Goal: Transaction & Acquisition: Purchase product/service

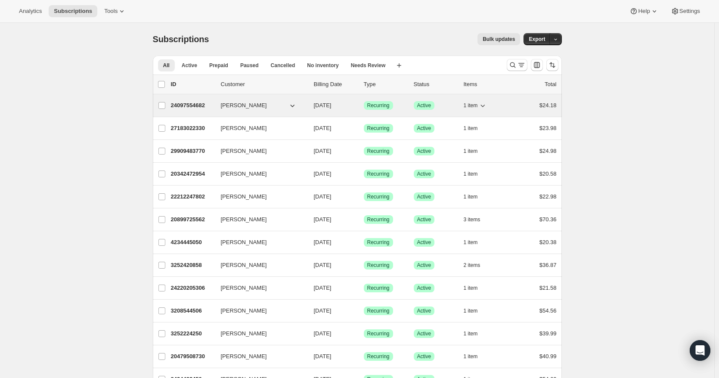
click at [191, 107] on p "24097554682" at bounding box center [192, 105] width 43 height 9
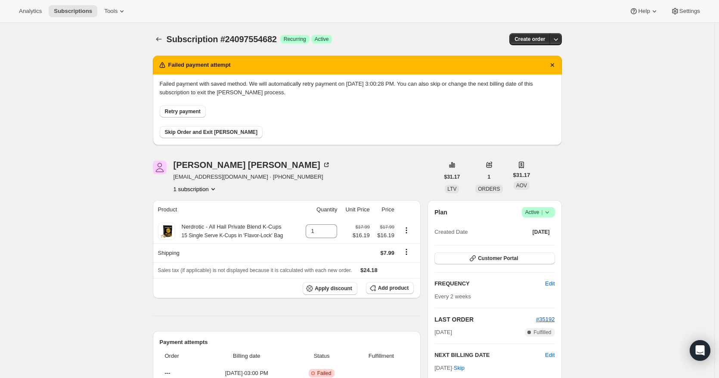
click at [181, 113] on span "Retry payment" at bounding box center [183, 111] width 36 height 7
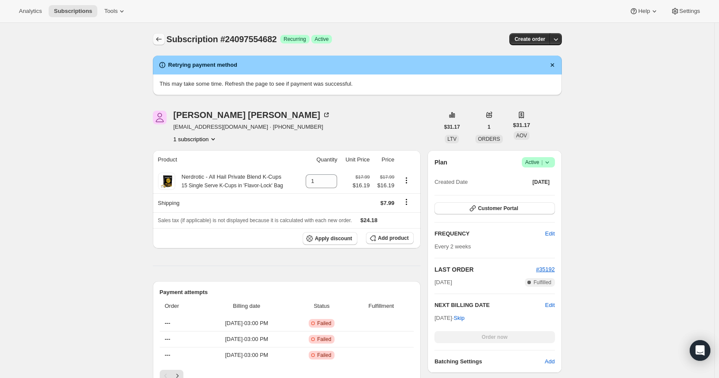
click at [162, 40] on icon "Subscriptions" at bounding box center [159, 39] width 9 height 9
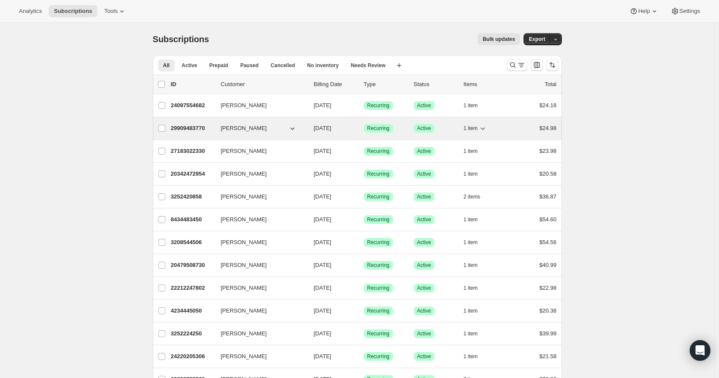
click at [196, 128] on p "29909483770" at bounding box center [192, 128] width 43 height 9
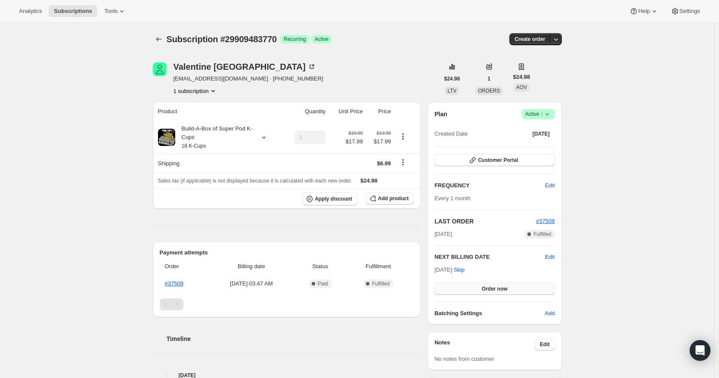
click at [465, 288] on button "Order now" at bounding box center [494, 289] width 120 height 12
click at [465, 288] on button "Click to confirm" at bounding box center [494, 289] width 120 height 12
click at [158, 39] on icon "Subscriptions" at bounding box center [159, 39] width 9 height 9
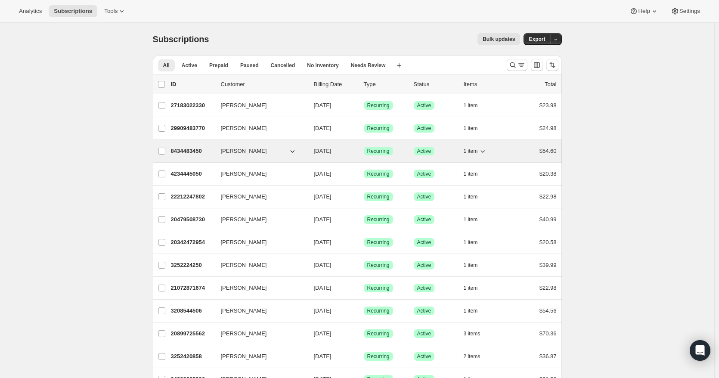
click at [198, 153] on p "8434483450" at bounding box center [192, 151] width 43 height 9
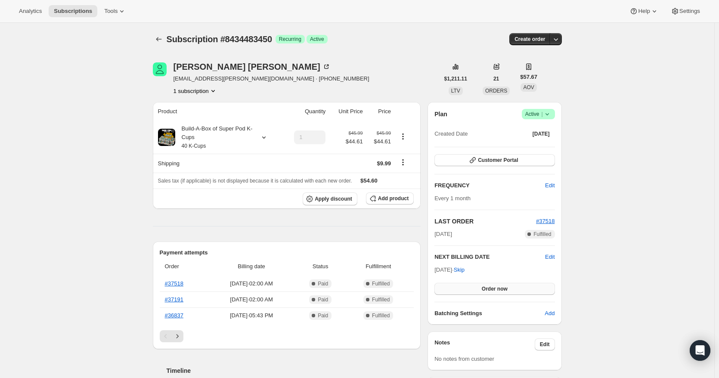
click at [497, 288] on span "Order now" at bounding box center [495, 288] width 26 height 7
click at [497, 288] on span "Click to confirm" at bounding box center [494, 288] width 39 height 7
click at [157, 37] on icon "Subscriptions" at bounding box center [159, 39] width 9 height 9
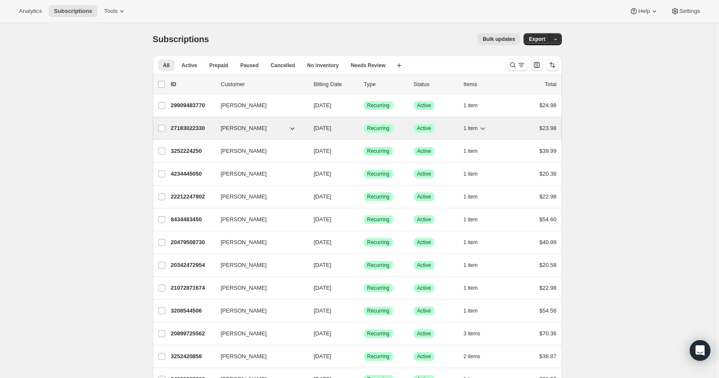
click at [185, 130] on p "27183022330" at bounding box center [192, 128] width 43 height 9
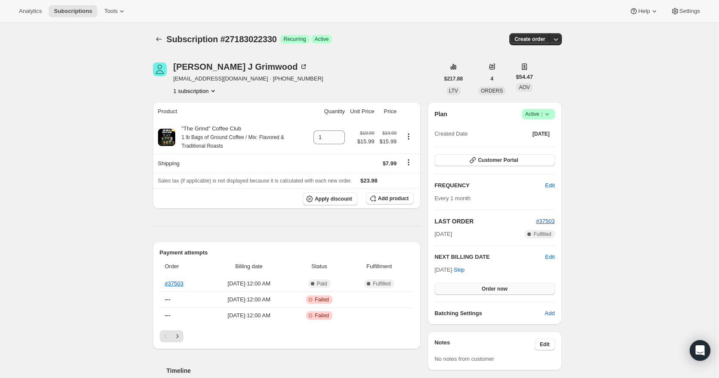
click at [515, 286] on button "Order now" at bounding box center [494, 289] width 120 height 12
click at [514, 286] on span "Click to confirm" at bounding box center [494, 288] width 39 height 7
click at [160, 40] on icon "Subscriptions" at bounding box center [159, 39] width 9 height 9
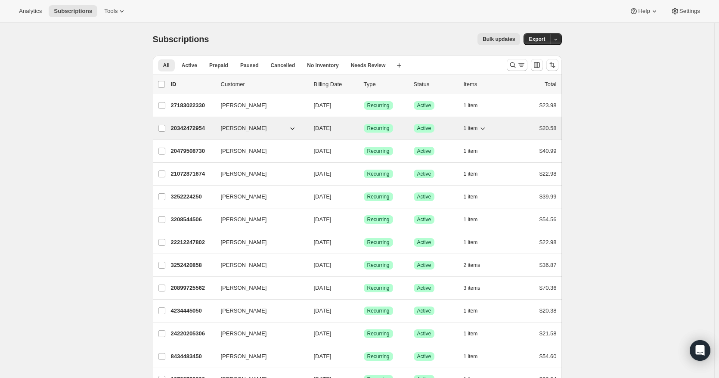
click at [191, 130] on p "20342472954" at bounding box center [192, 128] width 43 height 9
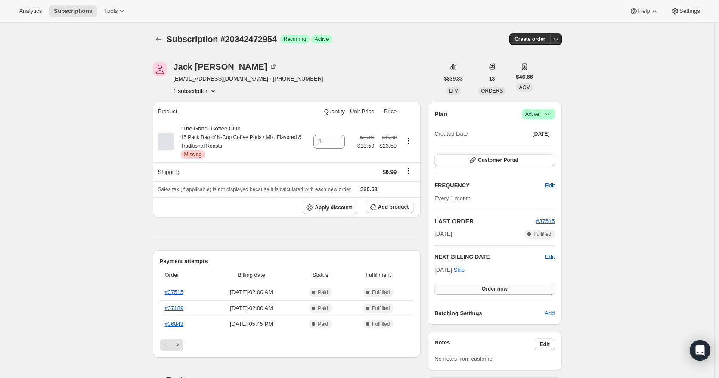
click at [487, 287] on span "Order now" at bounding box center [495, 288] width 26 height 7
click at [487, 287] on span "Click to confirm" at bounding box center [494, 288] width 39 height 7
click at [161, 39] on icon "Subscriptions" at bounding box center [159, 39] width 9 height 9
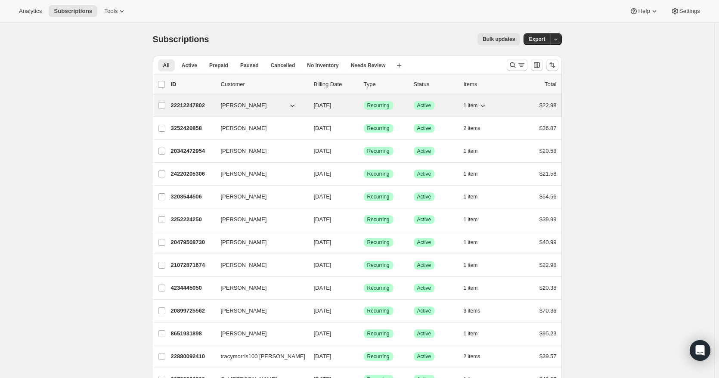
click at [187, 103] on p "22212247802" at bounding box center [192, 105] width 43 height 9
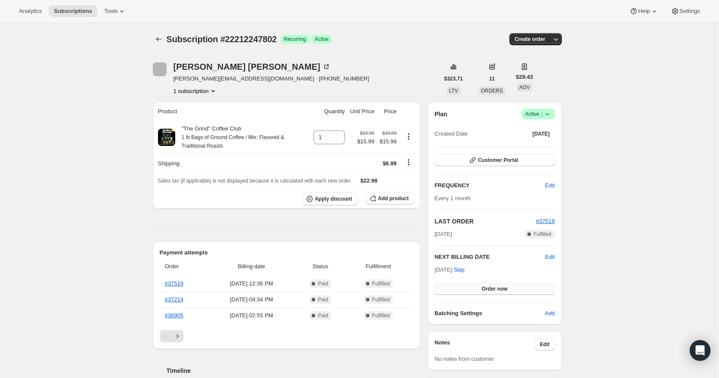
click at [474, 286] on button "Order now" at bounding box center [494, 289] width 120 height 12
click at [474, 286] on button "Click to confirm" at bounding box center [494, 289] width 120 height 12
click at [160, 39] on icon "Subscriptions" at bounding box center [159, 39] width 9 height 9
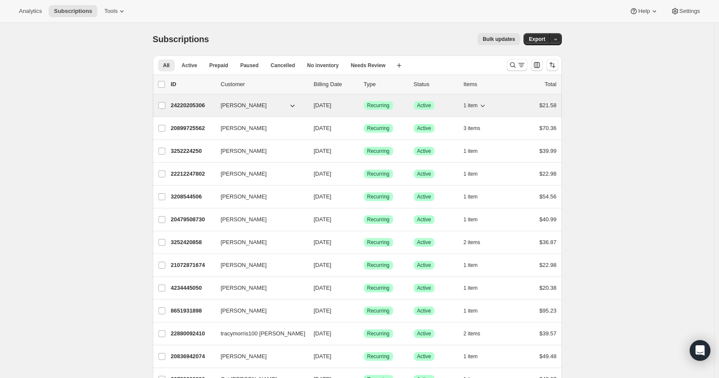
click at [187, 105] on p "24220205306" at bounding box center [192, 105] width 43 height 9
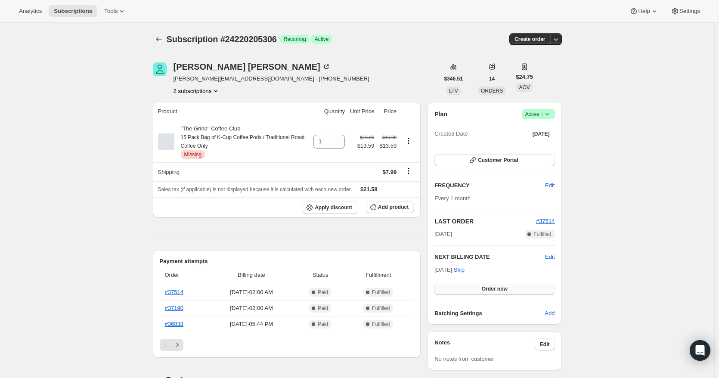
click at [474, 285] on button "Order now" at bounding box center [494, 289] width 120 height 12
click at [474, 285] on button "Click to confirm" at bounding box center [494, 289] width 120 height 12
click at [158, 38] on icon "Subscriptions" at bounding box center [159, 39] width 9 height 9
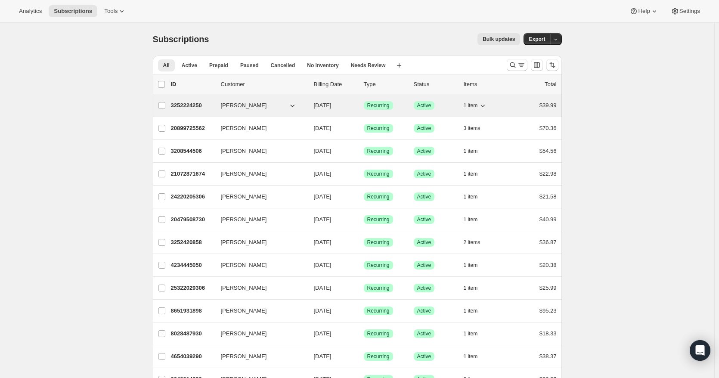
click at [192, 110] on div "3252224250 Andrew Dao 08/15/2025 Success Recurring Success Active 1 item $39.99" at bounding box center [364, 105] width 386 height 12
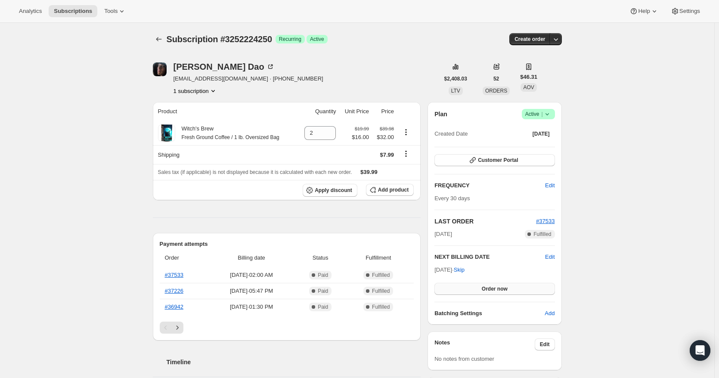
click at [461, 285] on button "Order now" at bounding box center [494, 289] width 120 height 12
click at [461, 285] on button "Click to confirm" at bounding box center [494, 289] width 120 height 12
click at [163, 39] on icon "Subscriptions" at bounding box center [159, 39] width 9 height 9
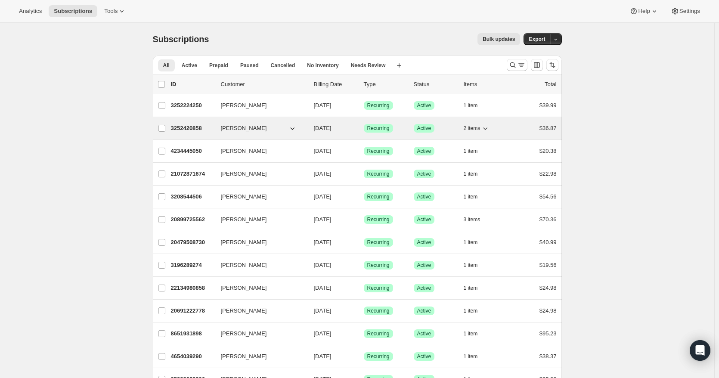
click at [188, 133] on div "3252420858 Kizzy Stepanich 08/15/2025 Success Recurring Success Active 2 items …" at bounding box center [364, 128] width 386 height 12
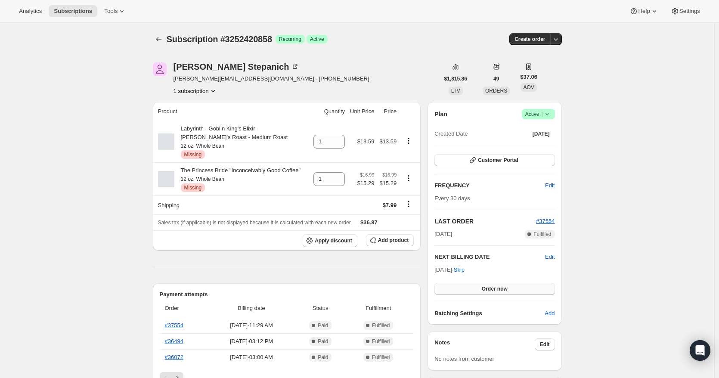
click at [466, 287] on button "Order now" at bounding box center [494, 289] width 120 height 12
click at [466, 287] on button "Click to confirm" at bounding box center [494, 289] width 120 height 12
click at [156, 42] on icon "Subscriptions" at bounding box center [159, 39] width 9 height 9
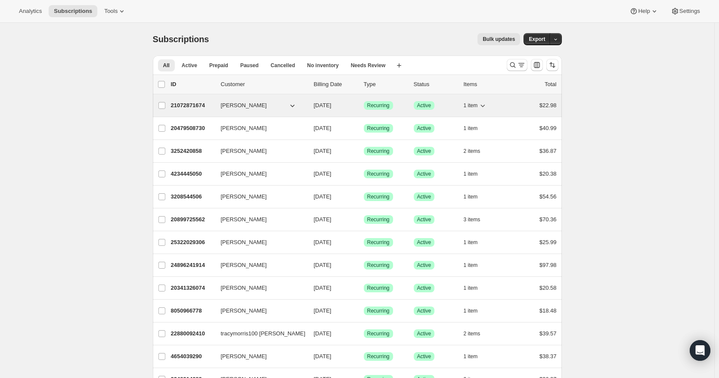
click at [192, 105] on p "21072871674" at bounding box center [192, 105] width 43 height 9
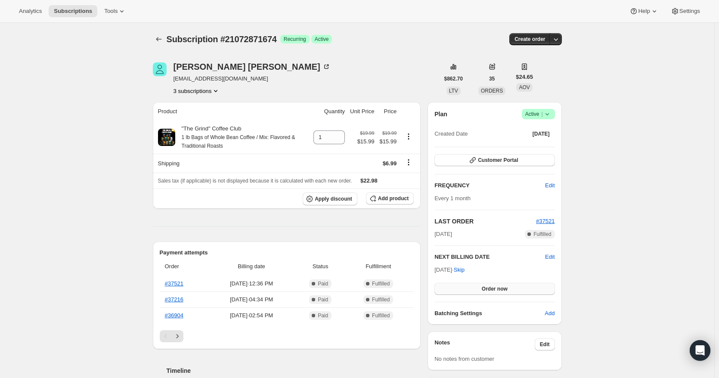
click at [469, 288] on button "Order now" at bounding box center [494, 289] width 120 height 12
click at [469, 288] on button "Click to confirm" at bounding box center [494, 289] width 120 height 12
click at [161, 41] on icon "Subscriptions" at bounding box center [159, 39] width 9 height 9
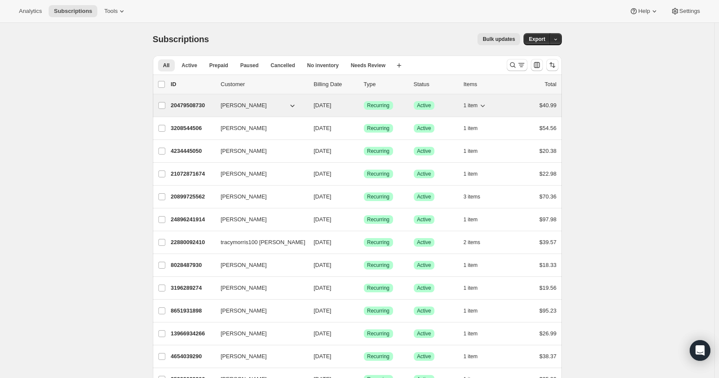
click at [191, 109] on p "20479508730" at bounding box center [192, 105] width 43 height 9
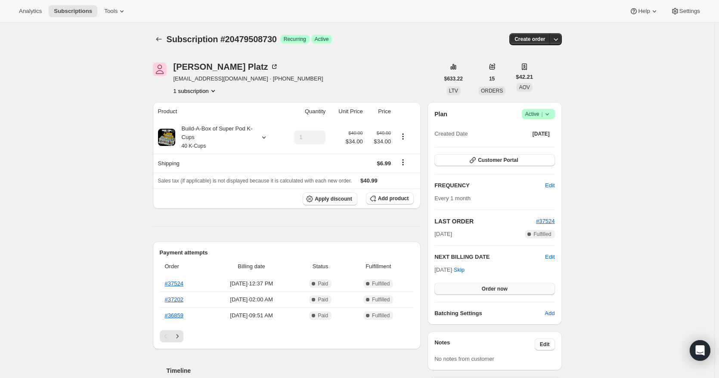
click at [464, 289] on button "Order now" at bounding box center [494, 289] width 120 height 12
click at [464, 289] on button "Click to confirm" at bounding box center [494, 289] width 120 height 12
click at [162, 44] on button "Subscriptions" at bounding box center [159, 39] width 12 height 12
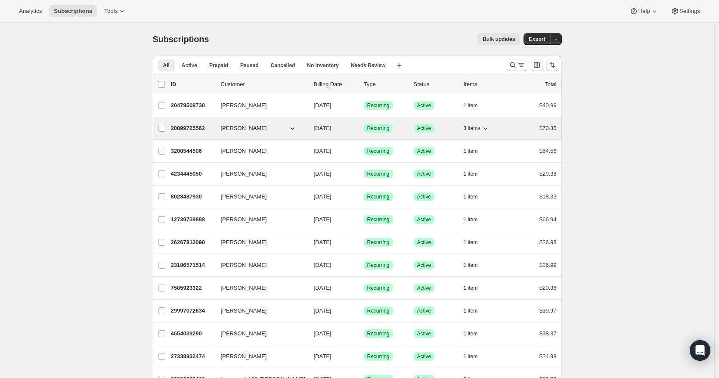
click at [188, 130] on p "20899725562" at bounding box center [192, 128] width 43 height 9
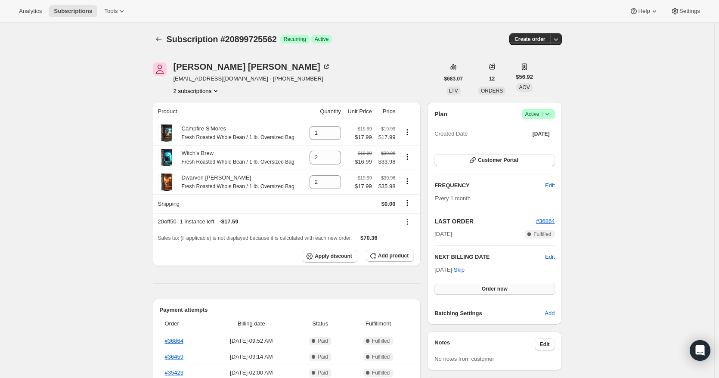
click at [472, 283] on button "Order now" at bounding box center [494, 289] width 120 height 12
click at [472, 287] on button "Click to confirm" at bounding box center [494, 289] width 120 height 12
click at [160, 40] on icon "Subscriptions" at bounding box center [159, 39] width 9 height 9
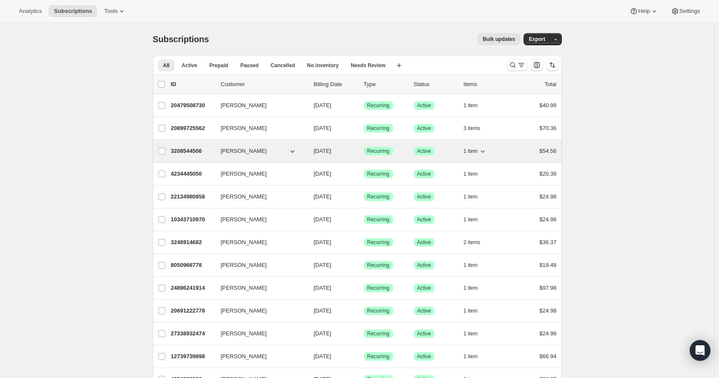
click at [189, 151] on p "3208544506" at bounding box center [192, 151] width 43 height 9
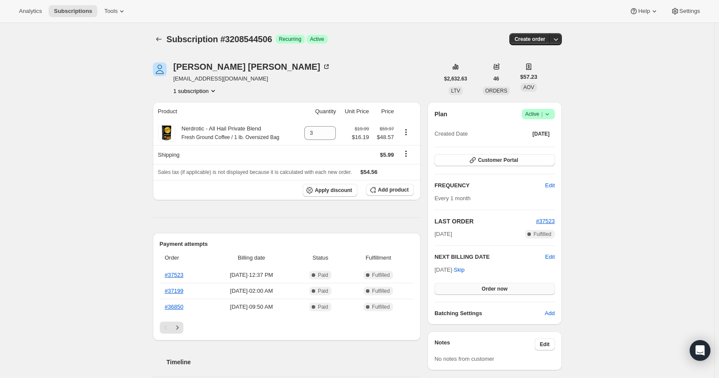
click at [471, 289] on button "Order now" at bounding box center [494, 289] width 120 height 12
click at [471, 289] on button "Click to confirm" at bounding box center [494, 289] width 120 height 12
click at [158, 41] on icon "Subscriptions" at bounding box center [159, 39] width 9 height 9
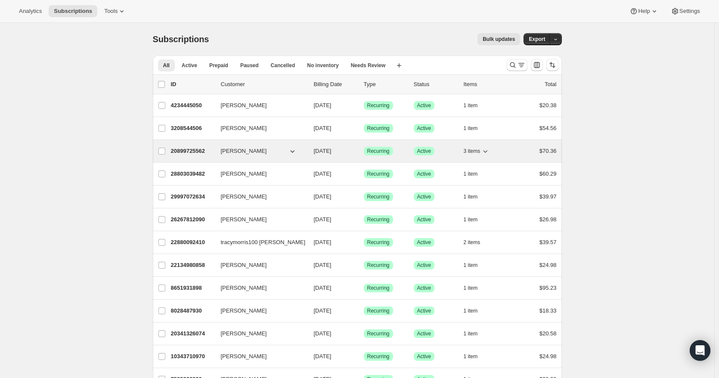
click at [183, 152] on p "20899725562" at bounding box center [192, 151] width 43 height 9
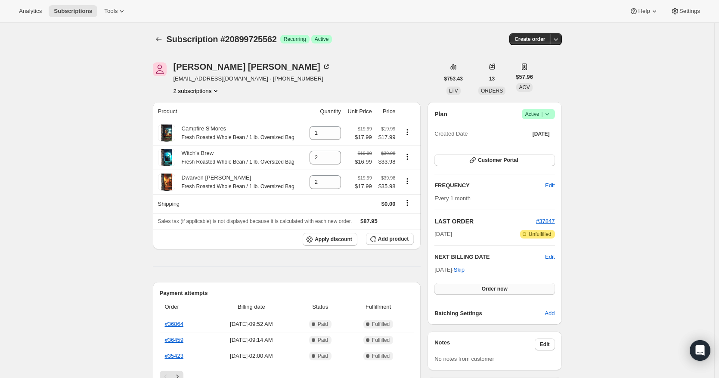
click at [470, 288] on button "Order now" at bounding box center [494, 289] width 120 height 12
click at [470, 288] on button "Click to confirm" at bounding box center [494, 289] width 120 height 12
click at [161, 38] on icon "Subscriptions" at bounding box center [159, 39] width 9 height 9
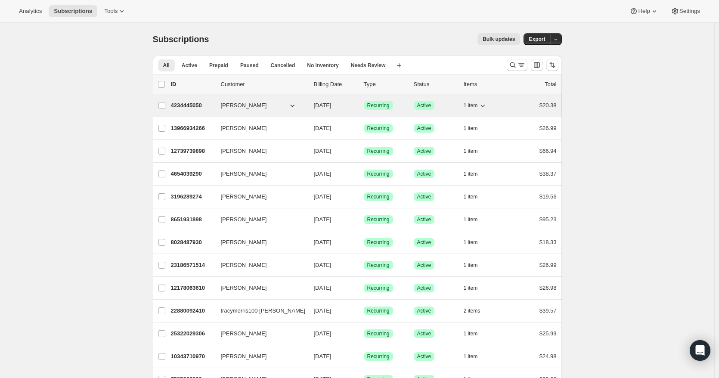
click at [194, 104] on p "4234445050" at bounding box center [192, 105] width 43 height 9
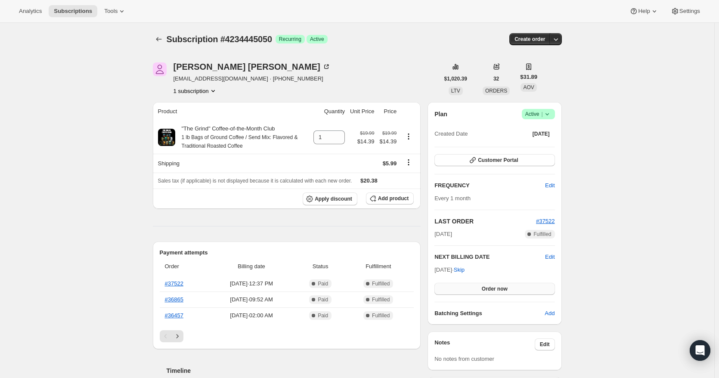
click at [498, 286] on span "Order now" at bounding box center [495, 288] width 26 height 7
click at [498, 286] on span "Click to confirm" at bounding box center [494, 288] width 39 height 7
click at [167, 40] on div at bounding box center [160, 39] width 14 height 12
click at [160, 38] on icon "Subscriptions" at bounding box center [159, 39] width 9 height 9
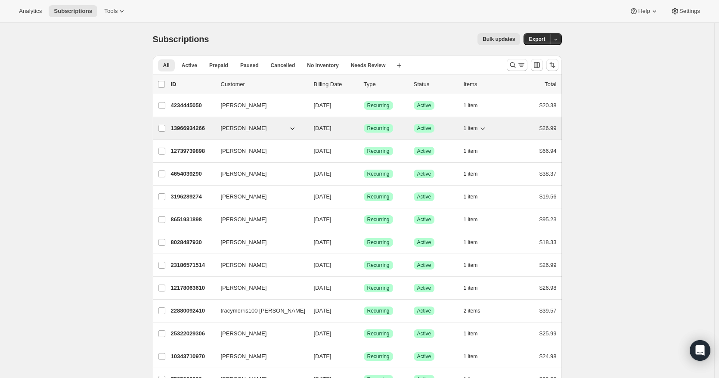
click at [183, 132] on p "13966934266" at bounding box center [192, 128] width 43 height 9
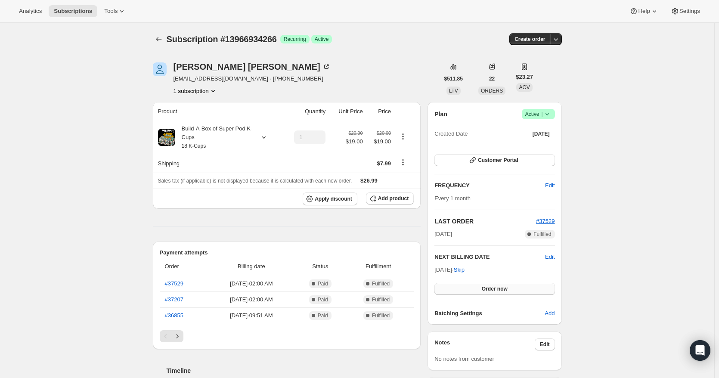
click at [462, 288] on button "Order now" at bounding box center [494, 289] width 120 height 12
click at [462, 288] on button "Click to confirm" at bounding box center [494, 289] width 120 height 12
click at [163, 38] on icon "Subscriptions" at bounding box center [159, 39] width 9 height 9
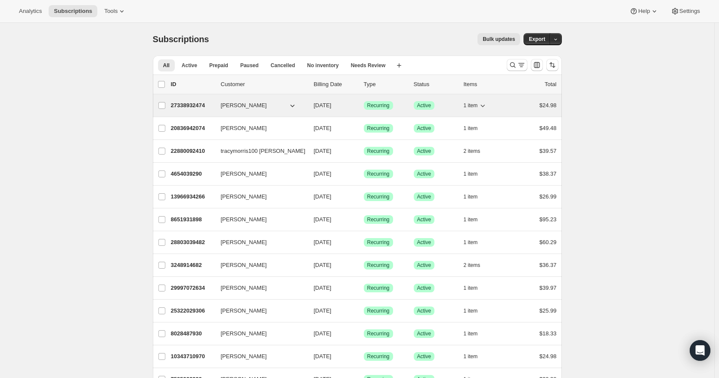
click at [183, 104] on p "27338932474" at bounding box center [192, 105] width 43 height 9
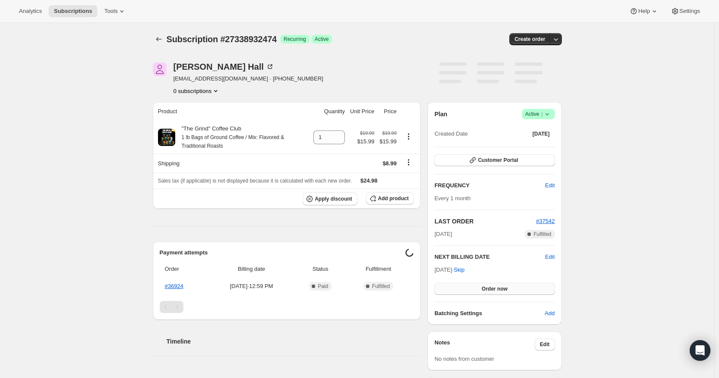
click at [468, 288] on button "Order now" at bounding box center [494, 289] width 120 height 12
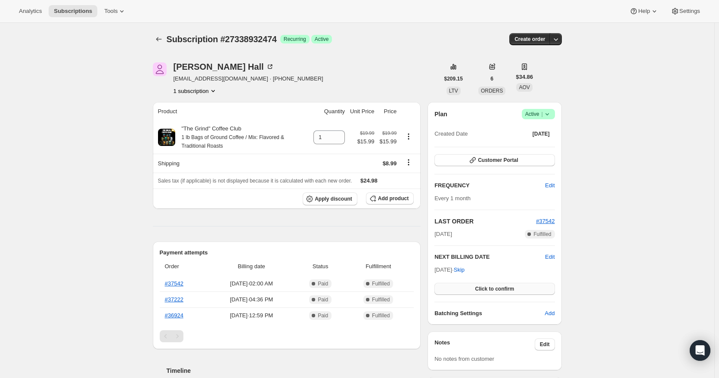
click at [468, 288] on button "Click to confirm" at bounding box center [494, 289] width 120 height 12
click at [159, 38] on icon "Subscriptions" at bounding box center [159, 39] width 9 height 9
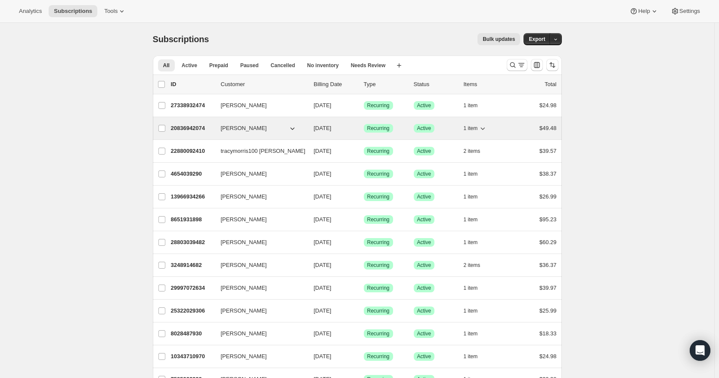
click at [195, 129] on p "20836942074" at bounding box center [192, 128] width 43 height 9
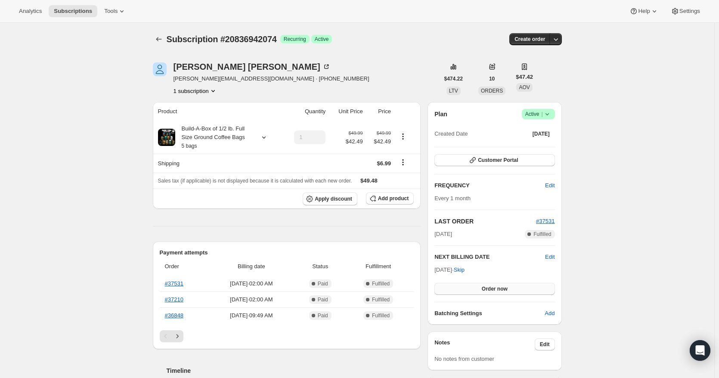
click at [476, 286] on button "Order now" at bounding box center [494, 289] width 120 height 12
click at [476, 286] on button "Click to confirm" at bounding box center [494, 289] width 120 height 12
click at [161, 38] on icon "Subscriptions" at bounding box center [159, 39] width 9 height 9
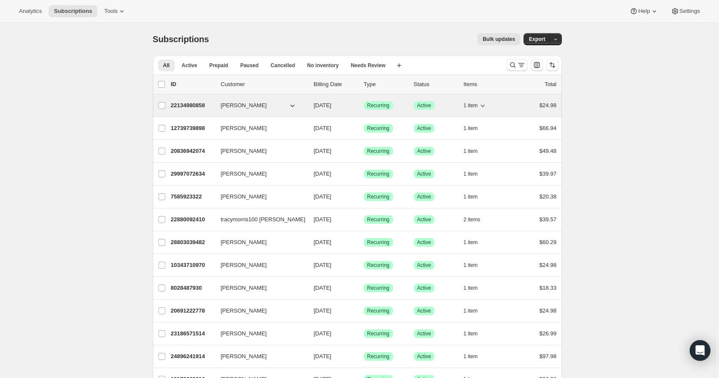
click at [192, 106] on p "22134980858" at bounding box center [192, 105] width 43 height 9
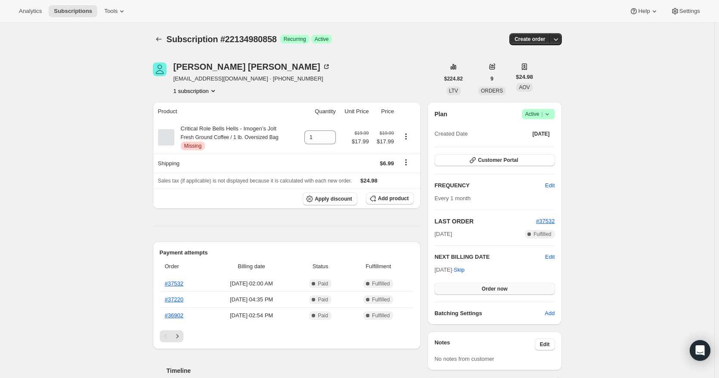
click at [476, 288] on button "Order now" at bounding box center [494, 289] width 120 height 12
click at [476, 288] on button "Click to confirm" at bounding box center [494, 289] width 120 height 12
click at [159, 37] on icon "Subscriptions" at bounding box center [159, 39] width 9 height 9
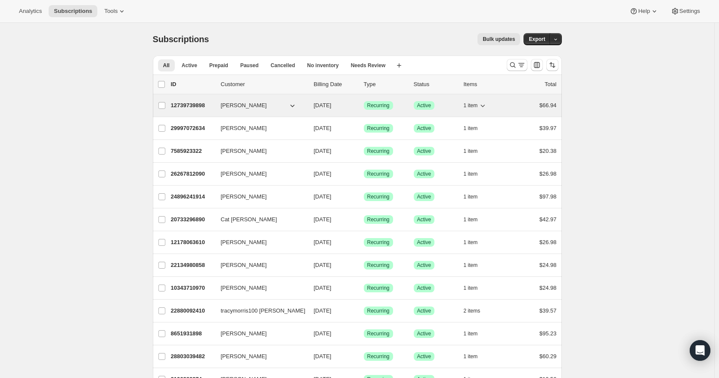
click at [188, 105] on p "12739739898" at bounding box center [192, 105] width 43 height 9
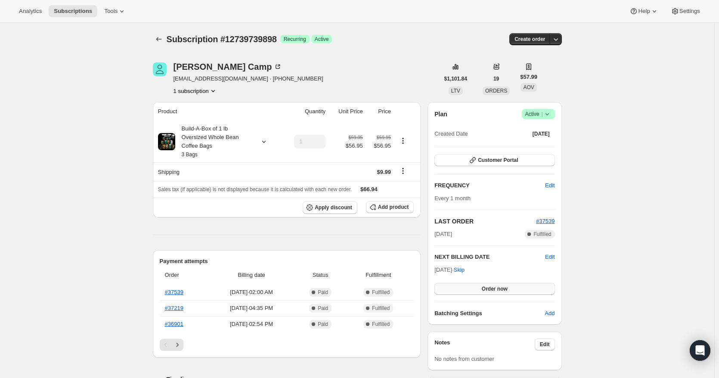
click at [482, 288] on button "Order now" at bounding box center [494, 289] width 120 height 12
click at [482, 288] on span "Click to confirm" at bounding box center [494, 288] width 39 height 7
click at [161, 41] on icon "Subscriptions" at bounding box center [159, 39] width 9 height 9
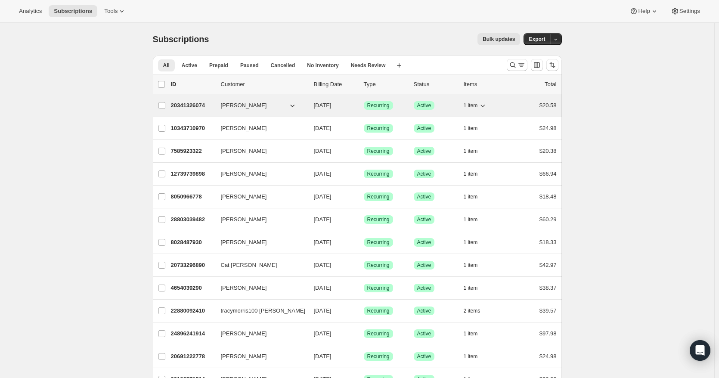
click at [188, 101] on div "20341326074 Anthony Chieffalo 08/16/2025 Success Recurring Success Active 1 ite…" at bounding box center [364, 105] width 386 height 12
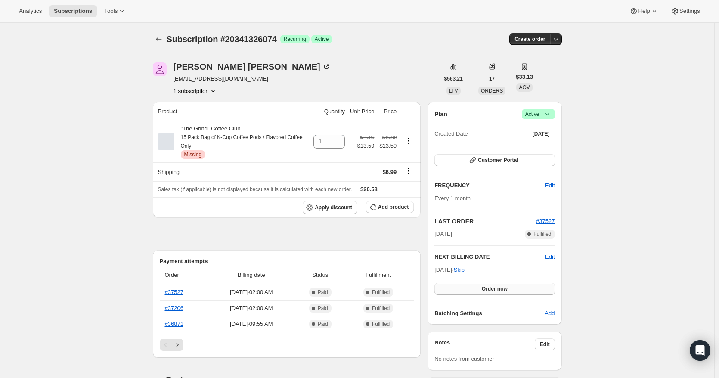
click at [473, 288] on button "Order now" at bounding box center [494, 289] width 120 height 12
click at [473, 288] on button "Click to confirm" at bounding box center [494, 289] width 120 height 12
click at [161, 40] on icon "Subscriptions" at bounding box center [159, 39] width 9 height 9
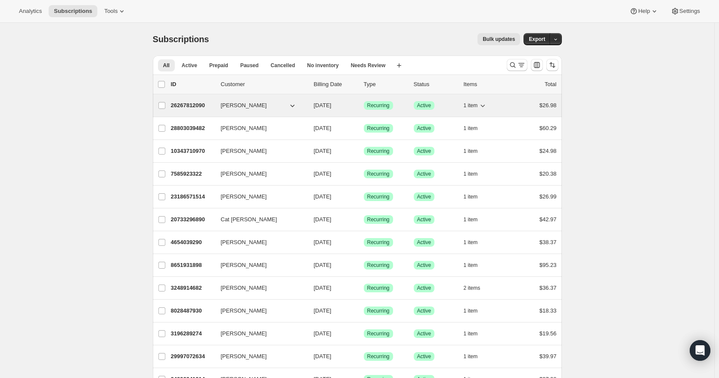
click at [193, 105] on p "26267812090" at bounding box center [192, 105] width 43 height 9
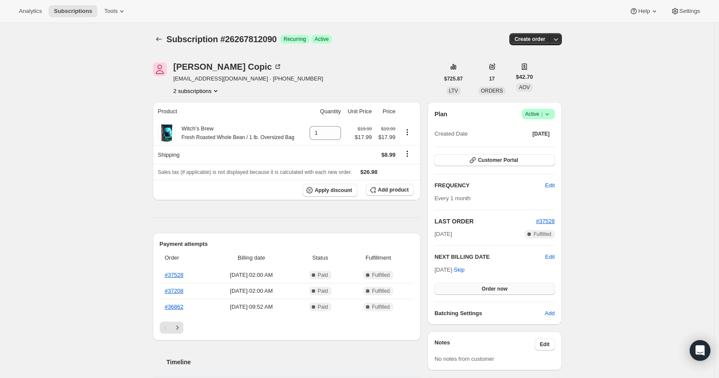
click at [462, 287] on button "Order now" at bounding box center [494, 289] width 120 height 12
click at [462, 287] on button "Click to confirm" at bounding box center [494, 289] width 120 height 12
click at [163, 39] on icon "Subscriptions" at bounding box center [159, 39] width 9 height 9
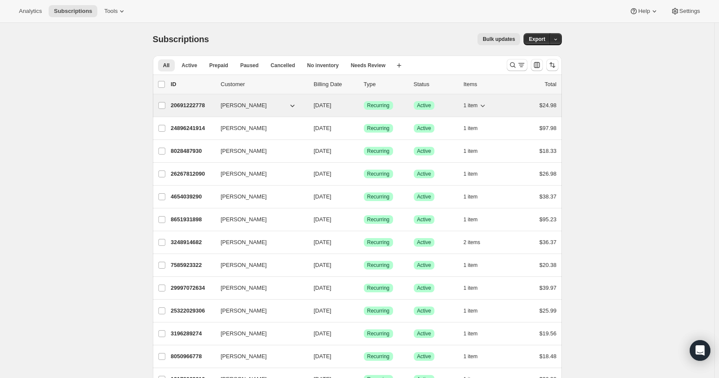
click at [185, 103] on p "20691222778" at bounding box center [192, 105] width 43 height 9
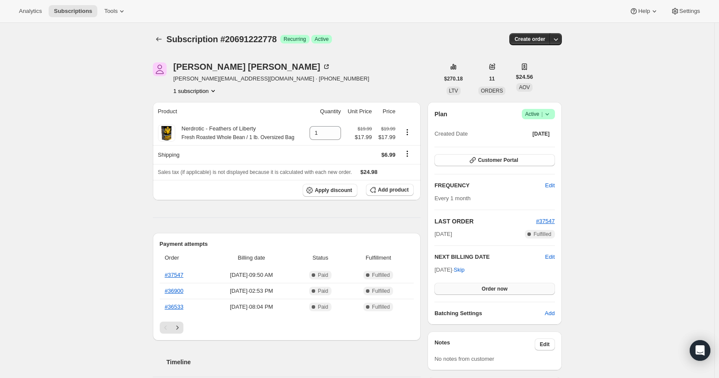
click at [465, 287] on button "Order now" at bounding box center [494, 289] width 120 height 12
click at [465, 287] on button "Click to confirm" at bounding box center [494, 289] width 120 height 12
click at [161, 39] on icon "Subscriptions" at bounding box center [159, 39] width 9 height 9
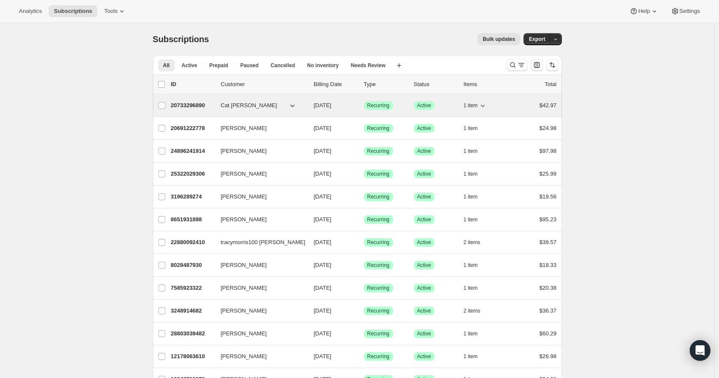
click at [185, 107] on p "20733296890" at bounding box center [192, 105] width 43 height 9
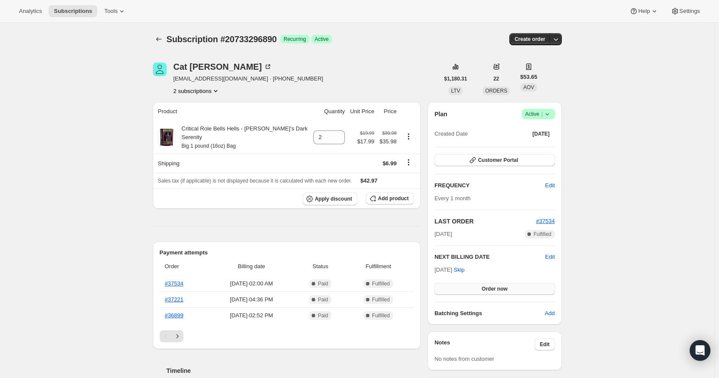
click at [454, 289] on button "Order now" at bounding box center [494, 289] width 120 height 12
click at [454, 289] on button "Click to confirm" at bounding box center [494, 289] width 120 height 12
click at [163, 38] on icon "Subscriptions" at bounding box center [159, 39] width 9 height 9
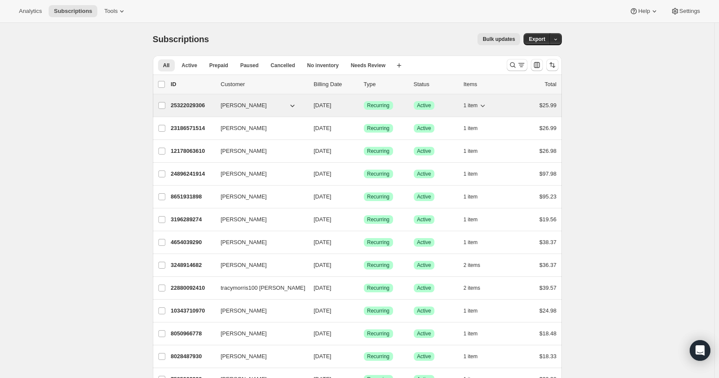
click at [183, 105] on p "25322029306" at bounding box center [192, 105] width 43 height 9
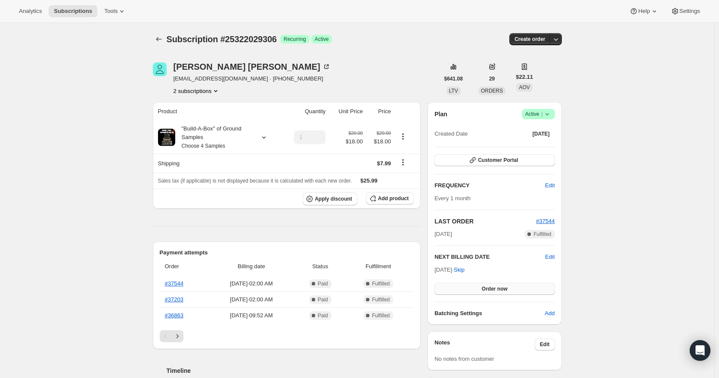
click at [463, 288] on button "Order now" at bounding box center [494, 289] width 120 height 12
click at [463, 288] on button "Click to confirm" at bounding box center [494, 289] width 120 height 12
click at [159, 36] on icon "Subscriptions" at bounding box center [159, 39] width 9 height 9
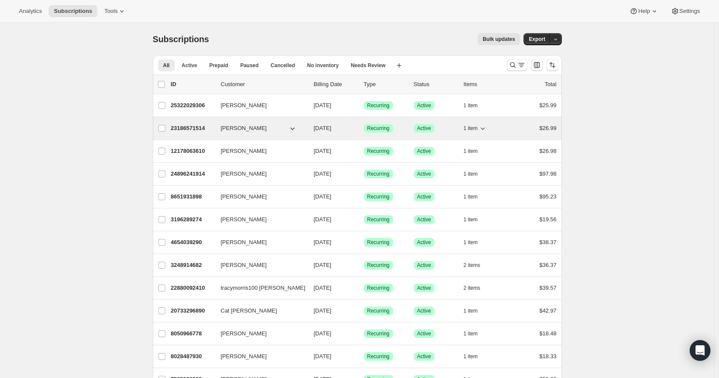
click at [195, 125] on p "23186571514" at bounding box center [192, 128] width 43 height 9
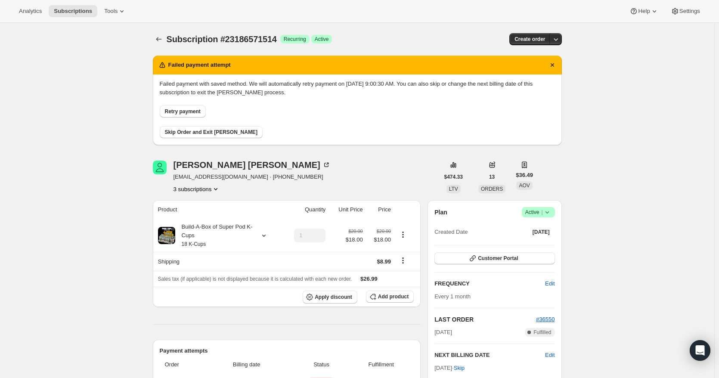
click at [471, 286] on h2 "FREQUENCY" at bounding box center [489, 283] width 111 height 9
click at [172, 108] on button "Retry payment" at bounding box center [183, 111] width 46 height 12
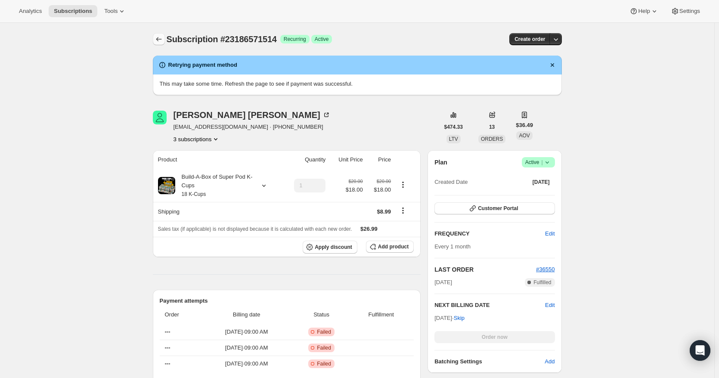
click at [163, 40] on icon "Subscriptions" at bounding box center [159, 39] width 9 height 9
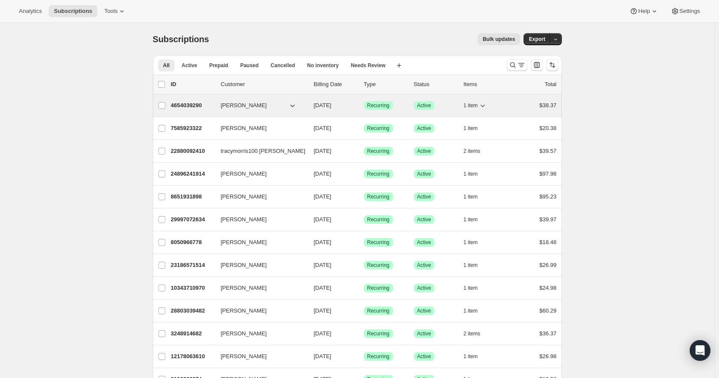
click at [192, 105] on p "4654039290" at bounding box center [192, 105] width 43 height 9
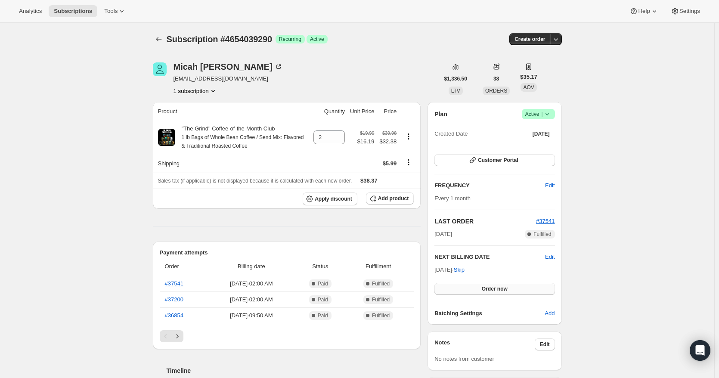
click at [471, 286] on button "Order now" at bounding box center [494, 289] width 120 height 12
click at [471, 286] on button "Click to confirm" at bounding box center [494, 289] width 120 height 12
click at [161, 37] on icon "Subscriptions" at bounding box center [159, 39] width 9 height 9
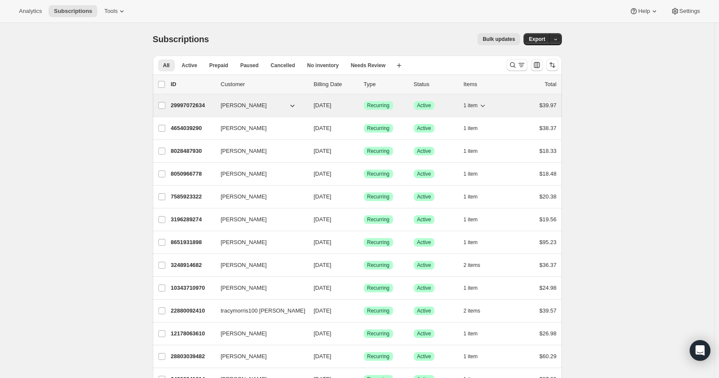
click at [189, 102] on p "29997072634" at bounding box center [192, 105] width 43 height 9
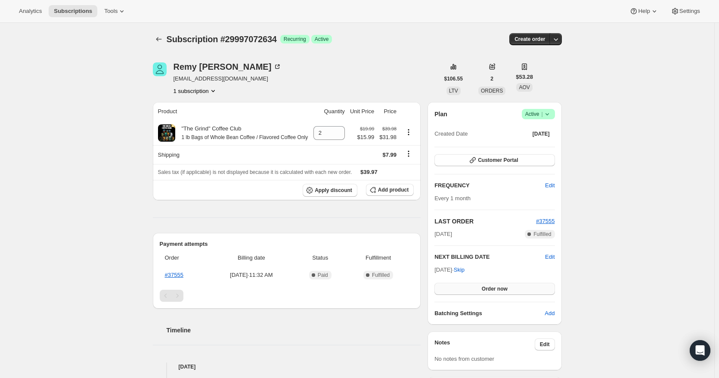
click at [460, 285] on button "Order now" at bounding box center [494, 289] width 120 height 12
click at [460, 285] on button "Click to confirm" at bounding box center [494, 289] width 120 height 12
click at [163, 38] on icon "Subscriptions" at bounding box center [159, 39] width 9 height 9
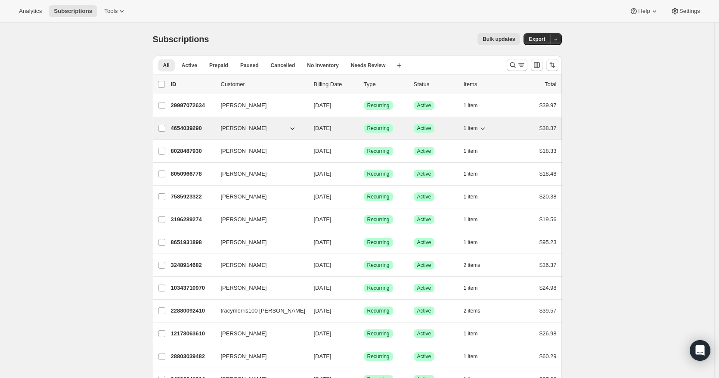
click at [187, 125] on p "4654039290" at bounding box center [192, 128] width 43 height 9
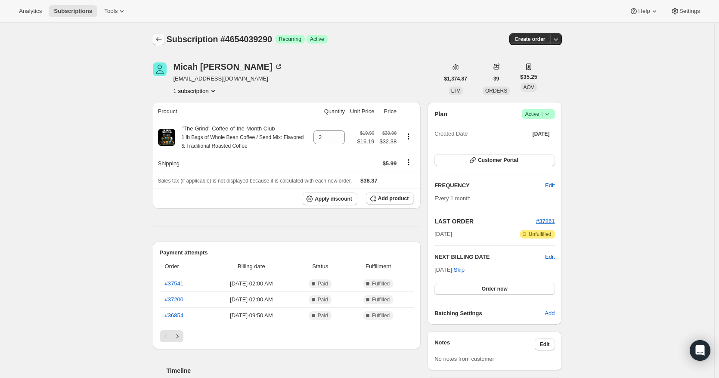
click at [160, 42] on icon "Subscriptions" at bounding box center [159, 39] width 9 height 9
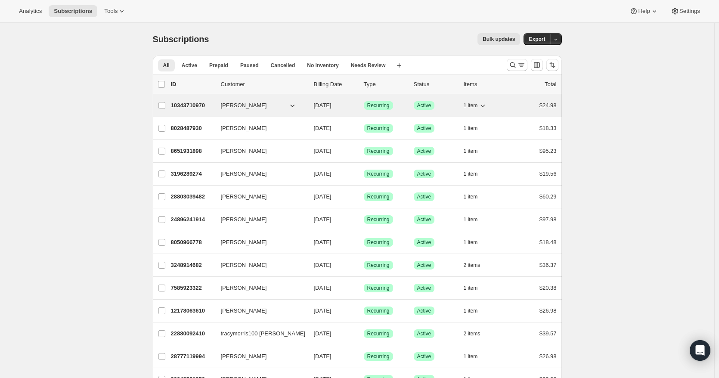
click at [187, 105] on p "10343710970" at bounding box center [192, 105] width 43 height 9
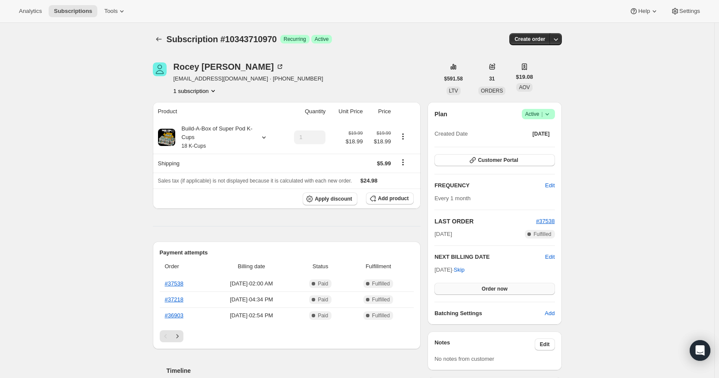
click at [482, 285] on button "Order now" at bounding box center [494, 289] width 120 height 12
click at [482, 285] on span "Click to confirm" at bounding box center [494, 288] width 39 height 7
click at [159, 38] on icon "Subscriptions" at bounding box center [159, 39] width 9 height 9
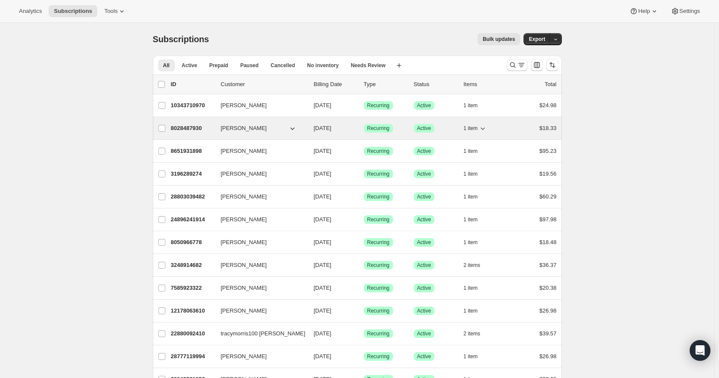
click at [193, 124] on p "8028487930" at bounding box center [192, 128] width 43 height 9
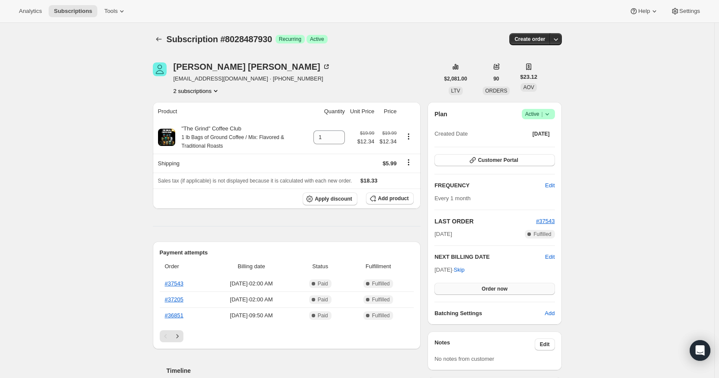
click at [470, 285] on button "Order now" at bounding box center [494, 289] width 120 height 12
click at [470, 285] on button "Click to confirm" at bounding box center [494, 289] width 120 height 12
click at [160, 39] on icon "Subscriptions" at bounding box center [159, 39] width 9 height 9
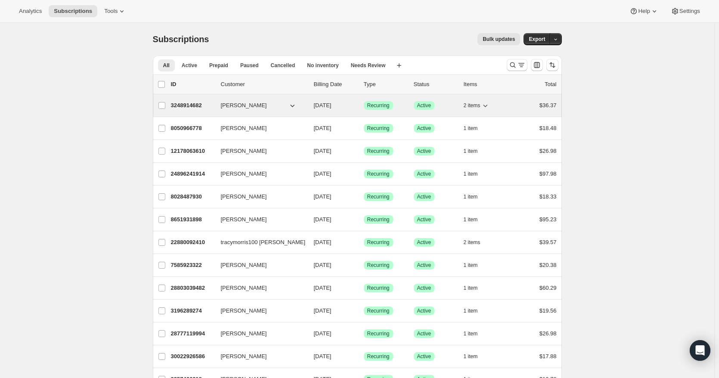
click at [183, 107] on p "3248914682" at bounding box center [192, 105] width 43 height 9
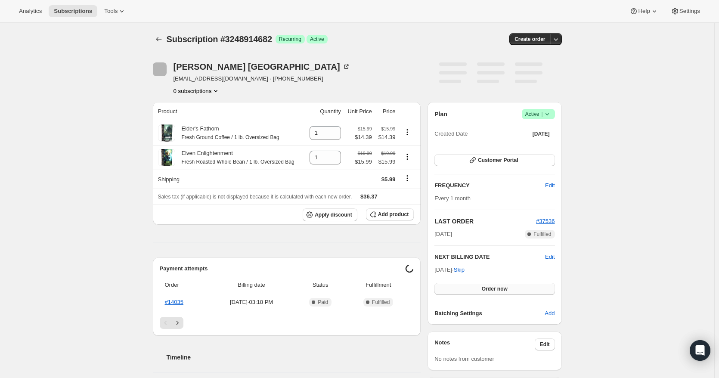
click at [467, 288] on button "Order now" at bounding box center [494, 289] width 120 height 12
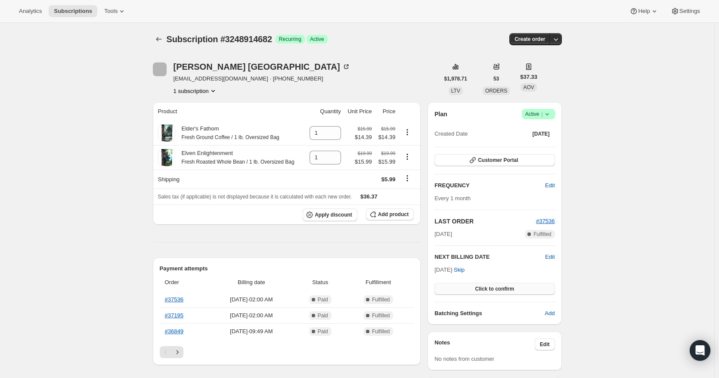
click at [467, 288] on button "Click to confirm" at bounding box center [494, 289] width 120 height 12
click at [159, 41] on icon "Subscriptions" at bounding box center [159, 39] width 9 height 9
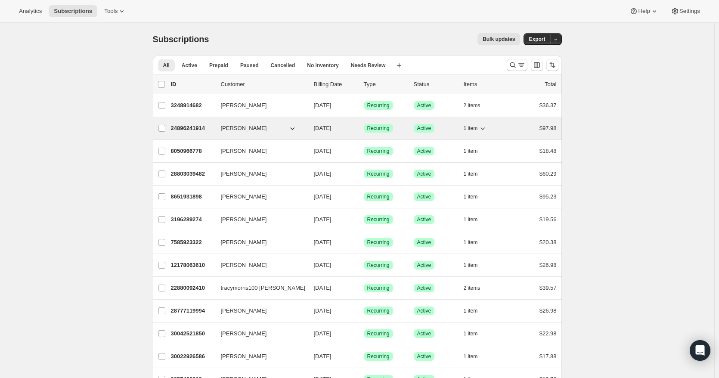
click at [186, 130] on p "24896241914" at bounding box center [192, 128] width 43 height 9
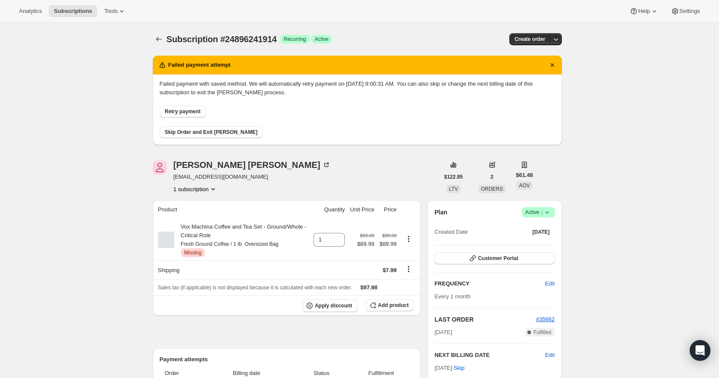
click at [189, 111] on span "Retry payment" at bounding box center [183, 111] width 36 height 7
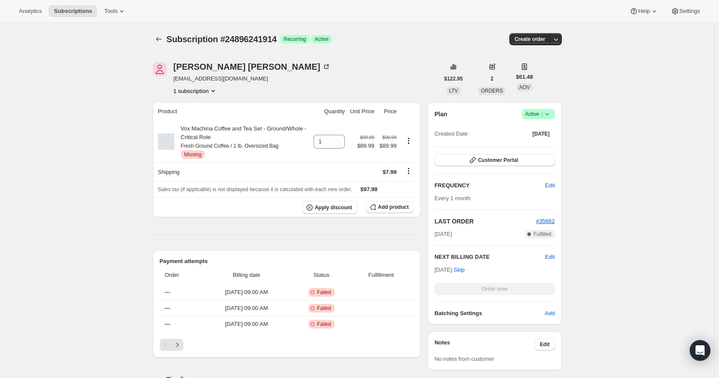
click at [168, 38] on span "Subscription #24896241914" at bounding box center [222, 38] width 110 height 9
click at [163, 38] on icon "Subscriptions" at bounding box center [159, 39] width 9 height 9
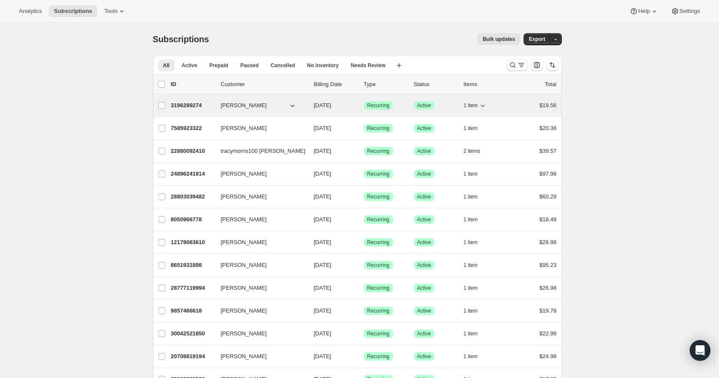
click at [195, 101] on p "3196289274" at bounding box center [192, 105] width 43 height 9
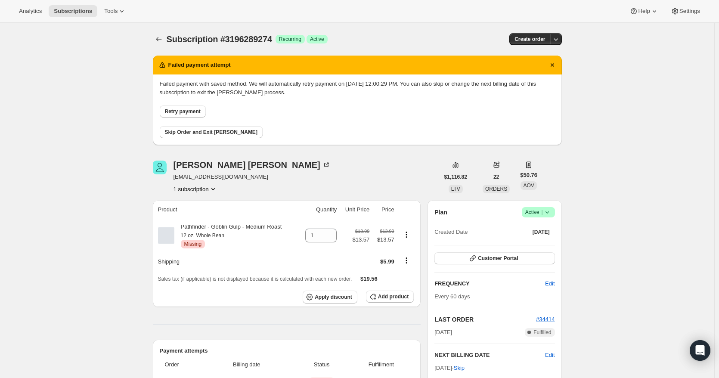
click at [198, 109] on span "Retry payment" at bounding box center [183, 111] width 36 height 7
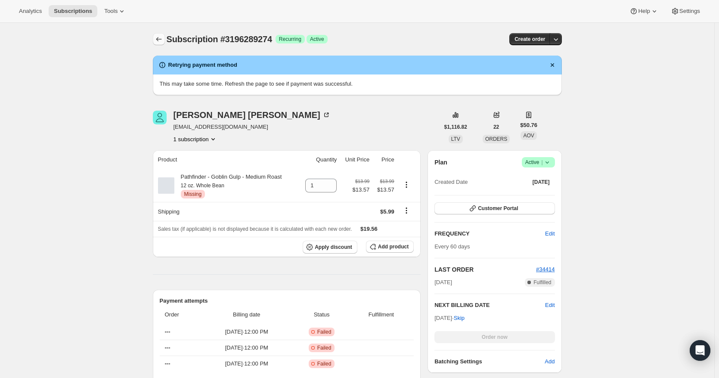
click at [162, 40] on icon "Subscriptions" at bounding box center [159, 39] width 9 height 9
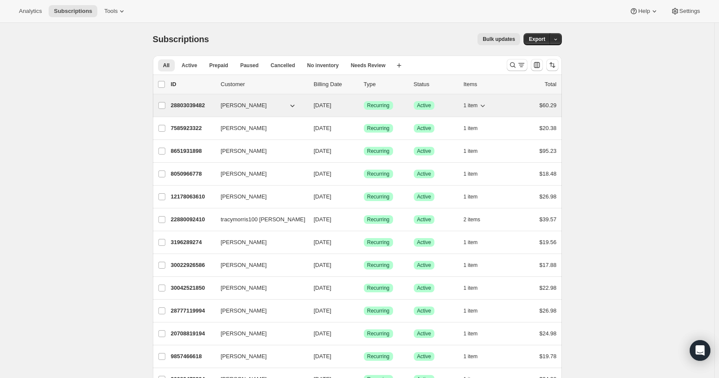
click at [193, 109] on p "28803039482" at bounding box center [192, 105] width 43 height 9
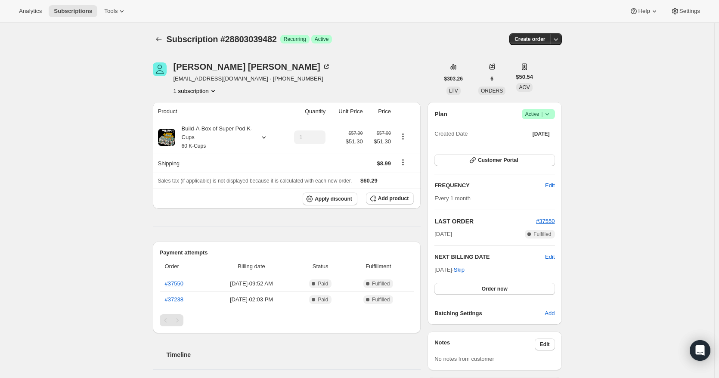
click at [474, 287] on button "Order now" at bounding box center [494, 289] width 120 height 12
click at [474, 287] on button "Click to confirm" at bounding box center [494, 289] width 120 height 12
click at [158, 40] on icon "Subscriptions" at bounding box center [159, 39] width 9 height 9
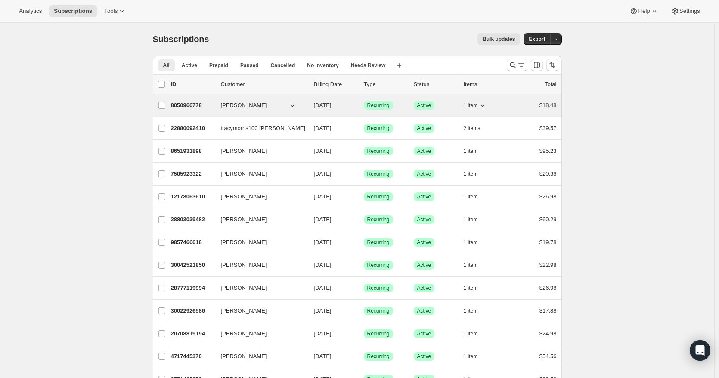
click at [189, 106] on p "8050966778" at bounding box center [192, 105] width 43 height 9
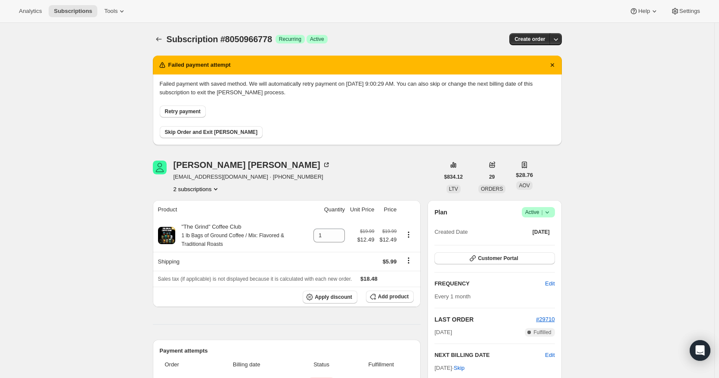
click at [474, 288] on div "FREQUENCY Edit Every 1 month" at bounding box center [494, 290] width 120 height 22
click at [180, 108] on button "Retry payment" at bounding box center [183, 111] width 46 height 12
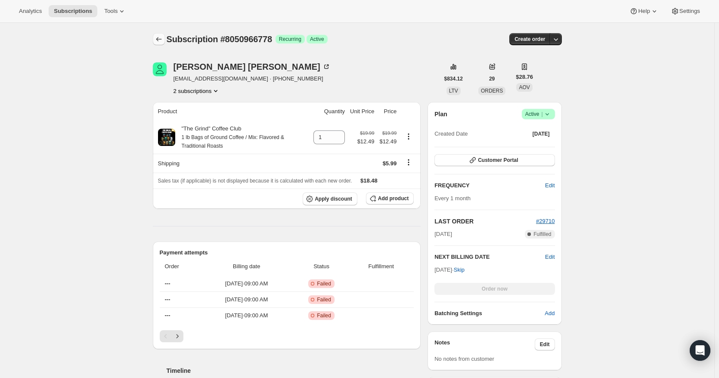
click at [160, 41] on icon "Subscriptions" at bounding box center [159, 39] width 9 height 9
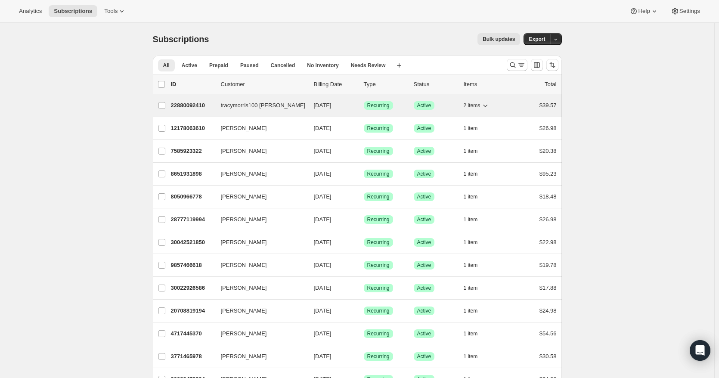
click at [201, 106] on p "22880092410" at bounding box center [192, 105] width 43 height 9
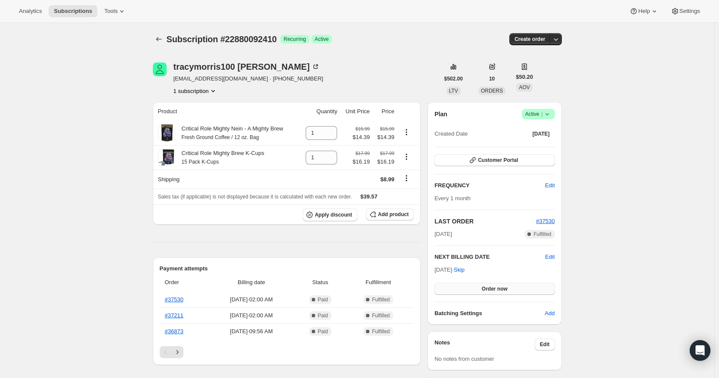
click at [505, 288] on span "Order now" at bounding box center [495, 288] width 26 height 7
click at [505, 288] on span "Click to confirm" at bounding box center [494, 288] width 39 height 7
click at [159, 36] on icon "Subscriptions" at bounding box center [159, 39] width 9 height 9
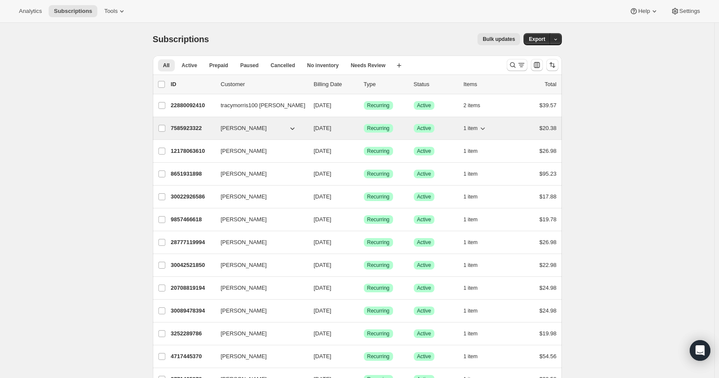
click at [187, 129] on p "7585923322" at bounding box center [192, 128] width 43 height 9
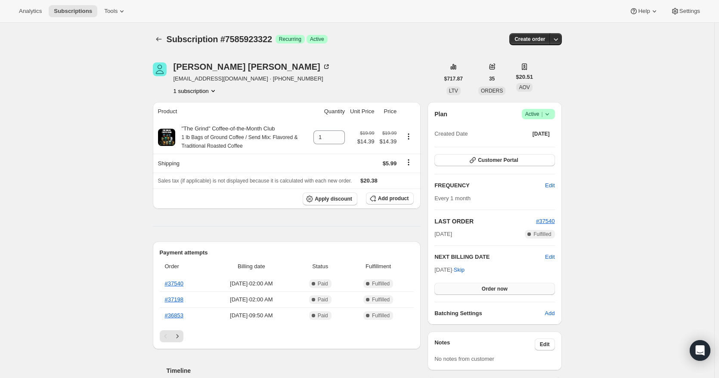
click at [507, 288] on span "Order now" at bounding box center [495, 288] width 26 height 7
click at [507, 288] on span "Click to confirm" at bounding box center [494, 288] width 39 height 7
click at [157, 40] on icon "Subscriptions" at bounding box center [159, 39] width 9 height 9
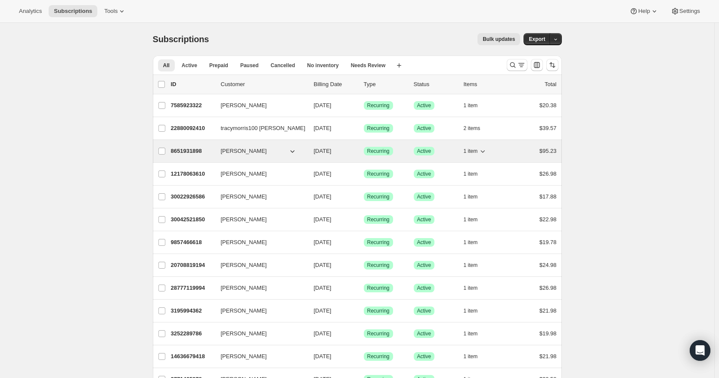
click at [189, 151] on p "8651931898" at bounding box center [192, 151] width 43 height 9
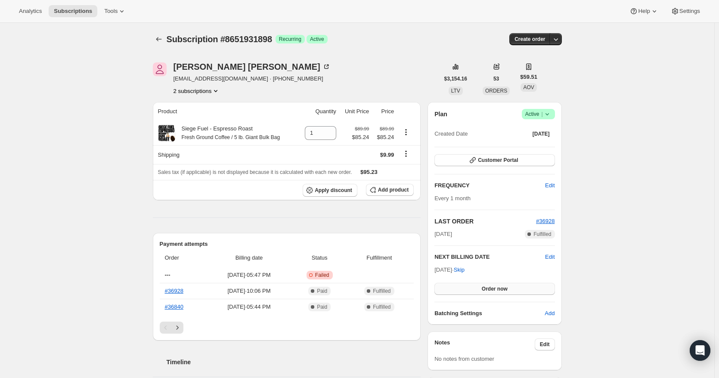
click at [493, 287] on span "Order now" at bounding box center [495, 288] width 26 height 7
click at [493, 287] on span "Click to confirm" at bounding box center [494, 288] width 39 height 7
click at [161, 38] on icon "Subscriptions" at bounding box center [159, 39] width 9 height 9
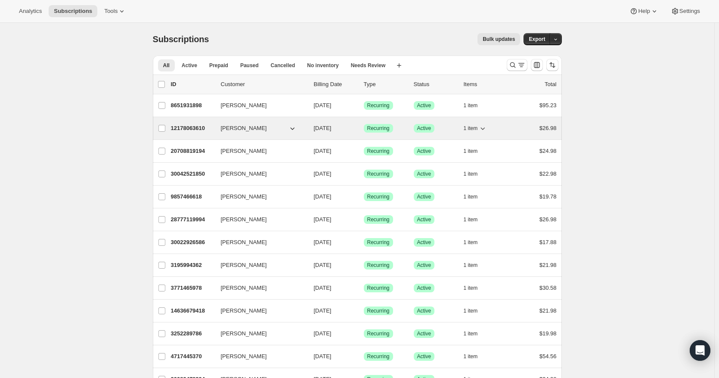
click at [191, 129] on p "12178063610" at bounding box center [192, 128] width 43 height 9
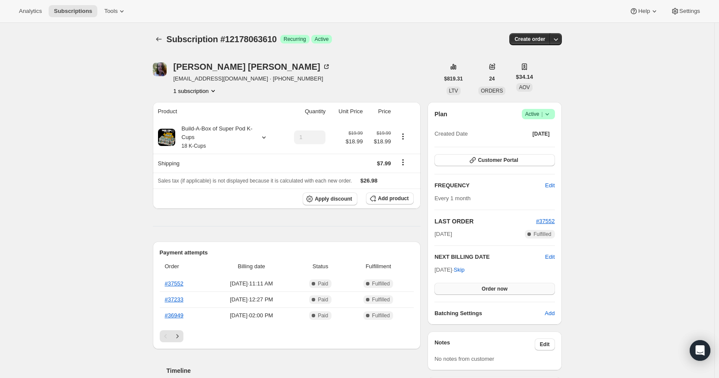
click at [476, 288] on button "Order now" at bounding box center [494, 289] width 120 height 12
click at [476, 288] on button "Click to confirm" at bounding box center [494, 289] width 120 height 12
click at [161, 40] on icon "Subscriptions" at bounding box center [159, 39] width 9 height 9
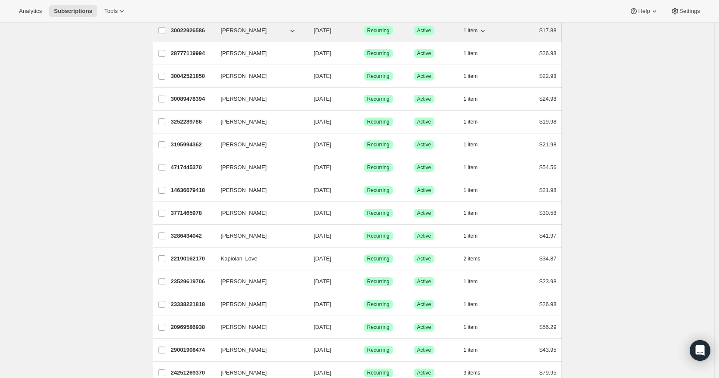
scroll to position [215, 0]
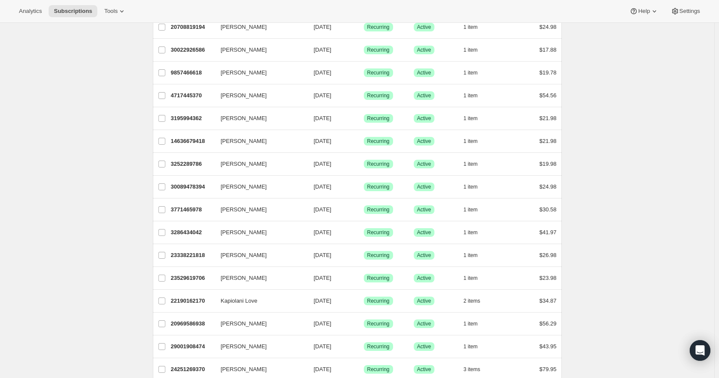
scroll to position [143, 0]
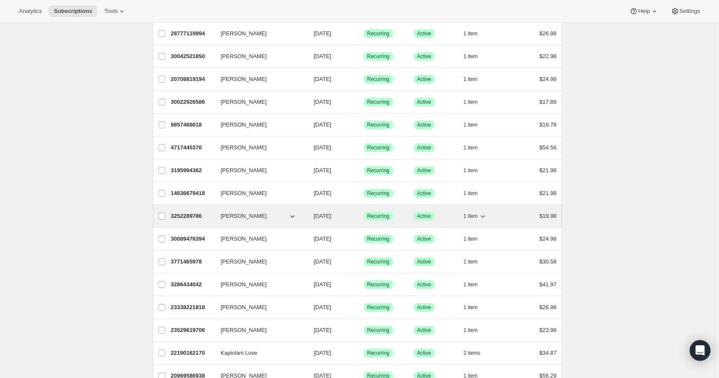
scroll to position [0, 0]
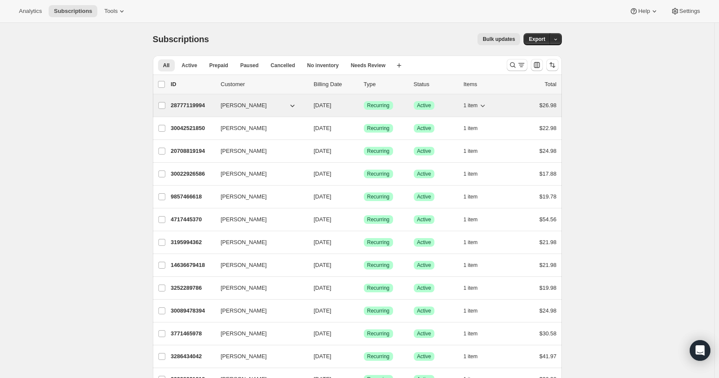
click at [183, 102] on p "28777119994" at bounding box center [192, 105] width 43 height 9
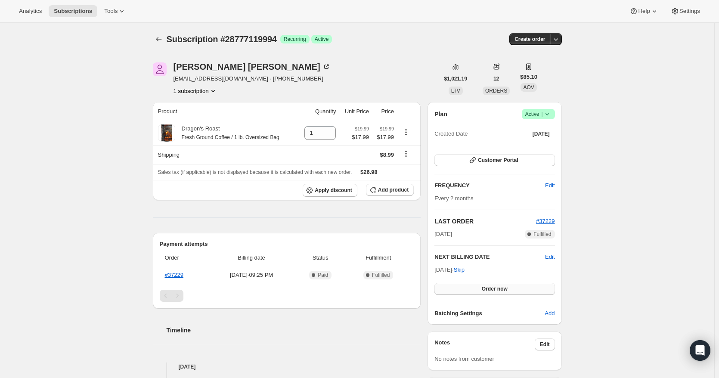
click at [498, 285] on button "Order now" at bounding box center [494, 289] width 120 height 12
click at [498, 285] on button "Click to confirm" at bounding box center [494, 289] width 120 height 12
click at [158, 37] on icon "Subscriptions" at bounding box center [159, 39] width 9 height 9
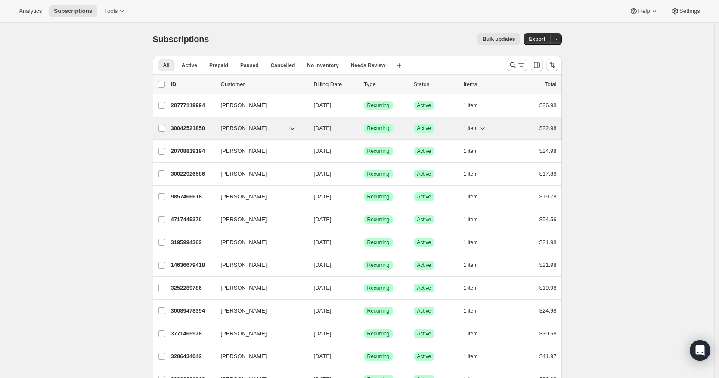
click at [177, 126] on p "30042521850" at bounding box center [192, 128] width 43 height 9
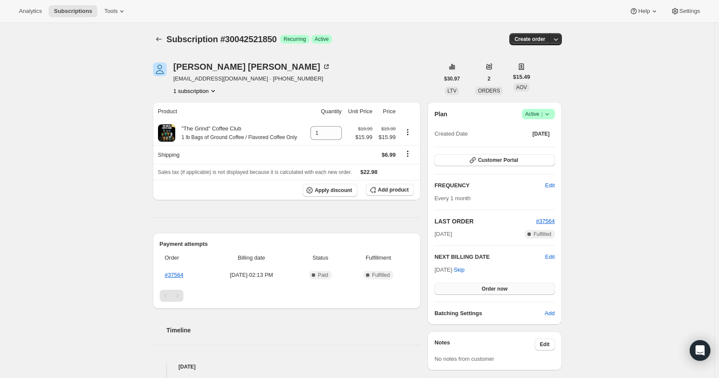
click at [490, 287] on span "Order now" at bounding box center [495, 288] width 26 height 7
click at [490, 287] on span "Click to confirm" at bounding box center [494, 288] width 39 height 7
click at [161, 39] on icon "Subscriptions" at bounding box center [159, 39] width 9 height 9
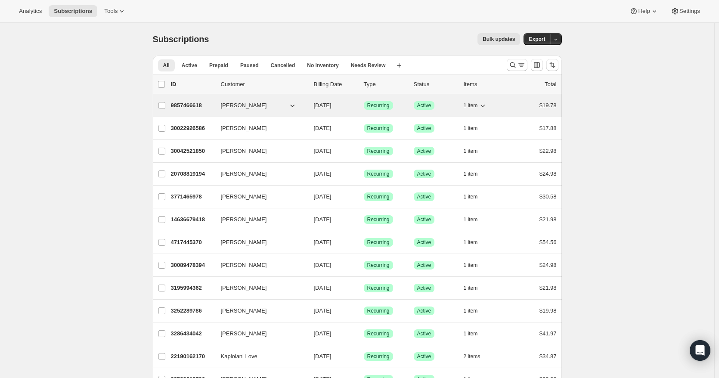
click at [185, 110] on div "9857466618 [PERSON_NAME] [DATE] Success Recurring Success Active 1 item $19.78" at bounding box center [364, 105] width 386 height 12
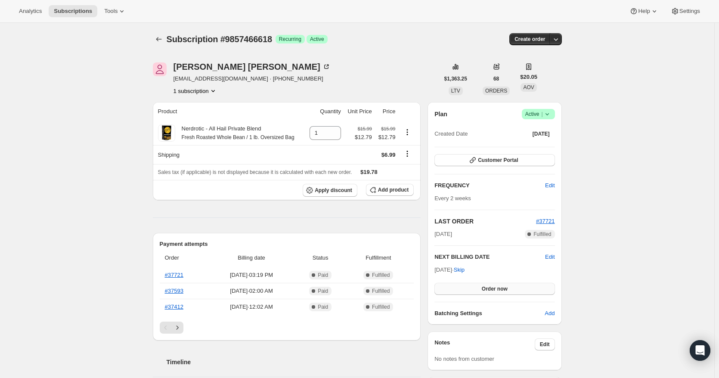
click at [496, 288] on span "Order now" at bounding box center [495, 288] width 26 height 7
click at [496, 288] on span "Click to confirm" at bounding box center [494, 288] width 39 height 7
click at [162, 37] on icon "Subscriptions" at bounding box center [159, 39] width 9 height 9
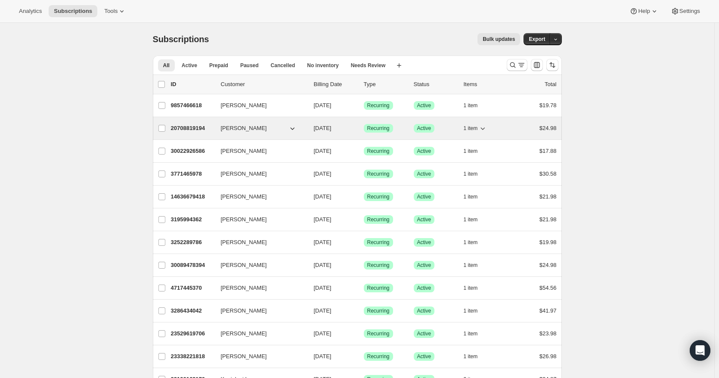
click at [189, 130] on p "20708819194" at bounding box center [192, 128] width 43 height 9
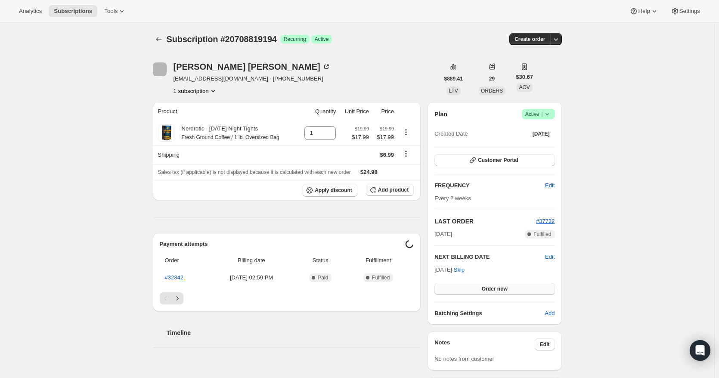
click at [482, 285] on button "Order now" at bounding box center [494, 289] width 120 height 12
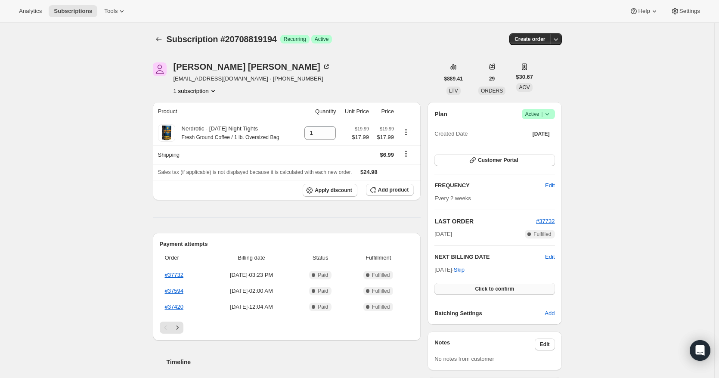
click at [482, 285] on button "Click to confirm" at bounding box center [494, 289] width 120 height 12
click at [158, 39] on icon "Subscriptions" at bounding box center [159, 39] width 9 height 9
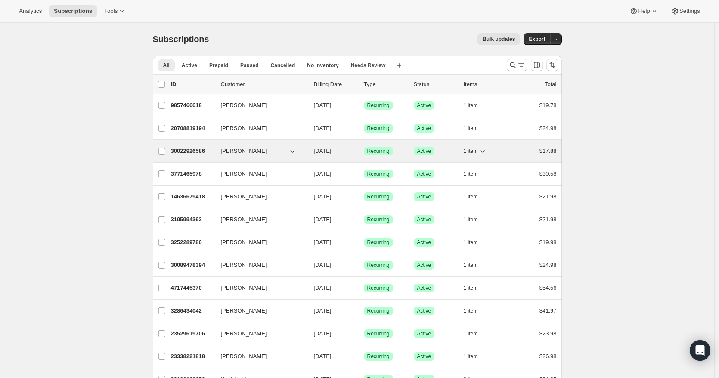
click at [195, 147] on p "30022926586" at bounding box center [192, 151] width 43 height 9
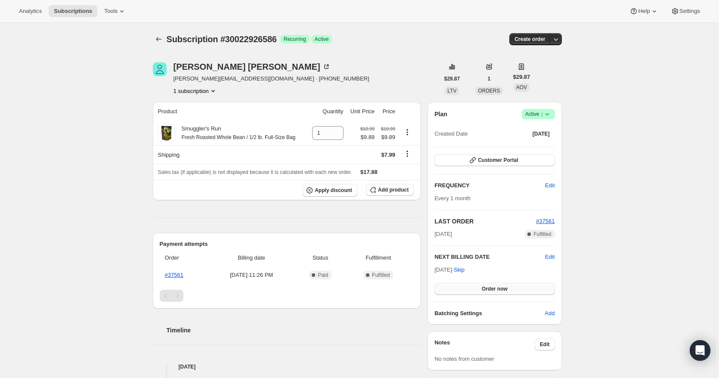
click at [475, 287] on button "Order now" at bounding box center [494, 289] width 120 height 12
click at [475, 287] on button "Click to confirm" at bounding box center [494, 289] width 120 height 12
click at [161, 41] on icon "Subscriptions" at bounding box center [159, 39] width 9 height 9
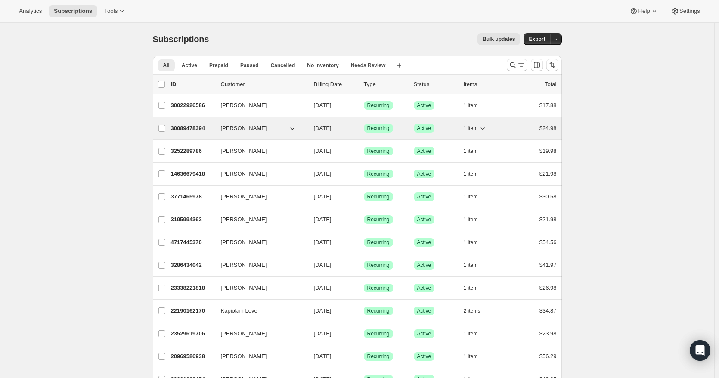
click at [183, 125] on p "30089478394" at bounding box center [192, 128] width 43 height 9
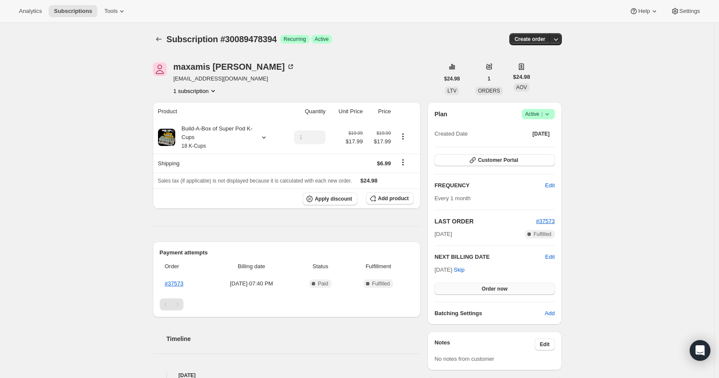
click at [470, 290] on button "Order now" at bounding box center [494, 289] width 120 height 12
click at [470, 290] on button "Click to confirm" at bounding box center [494, 289] width 120 height 12
click at [161, 38] on icon "Subscriptions" at bounding box center [159, 39] width 9 height 9
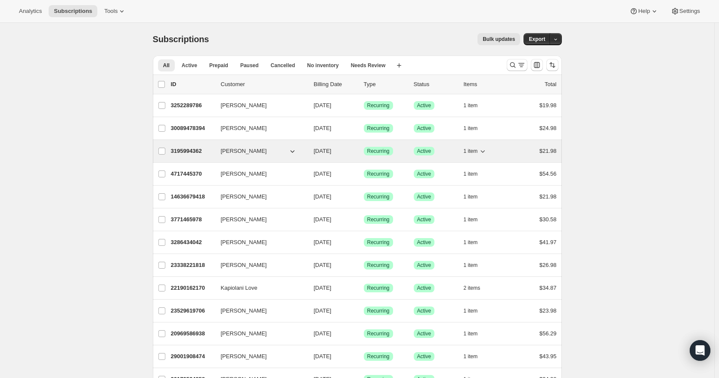
click at [187, 154] on p "3195994362" at bounding box center [192, 151] width 43 height 9
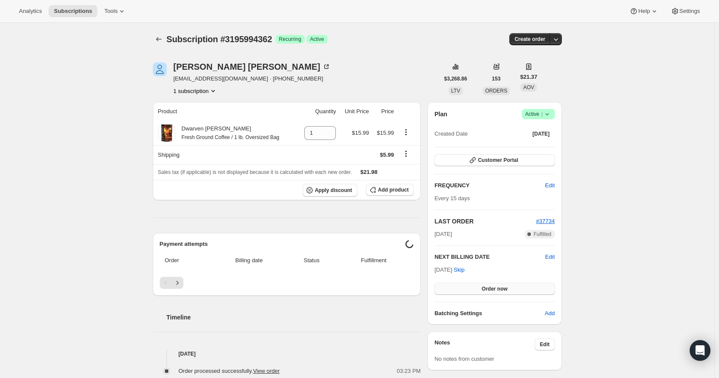
click at [489, 291] on span "Order now" at bounding box center [495, 288] width 26 height 7
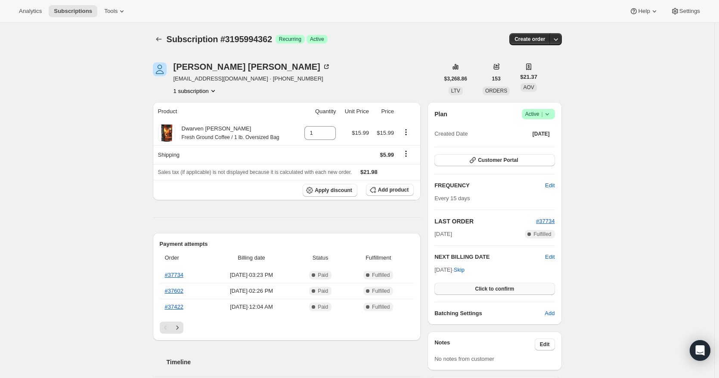
click at [489, 291] on span "Click to confirm" at bounding box center [494, 288] width 39 height 7
click at [158, 40] on icon "Subscriptions" at bounding box center [159, 39] width 9 height 9
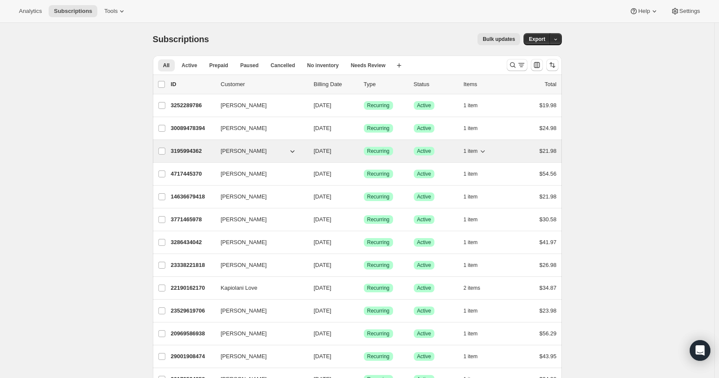
click at [189, 154] on p "3195994362" at bounding box center [192, 151] width 43 height 9
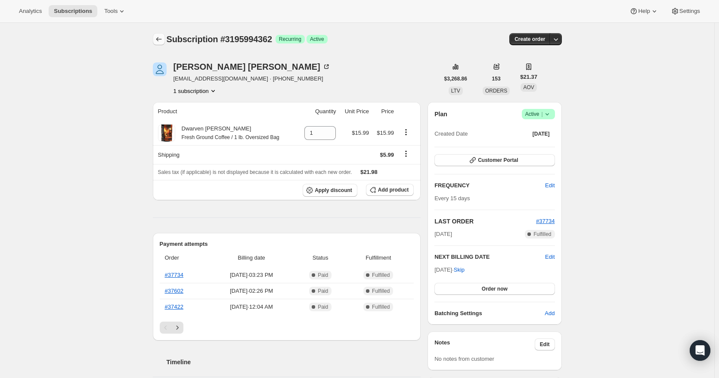
click at [160, 41] on icon "Subscriptions" at bounding box center [159, 39] width 9 height 9
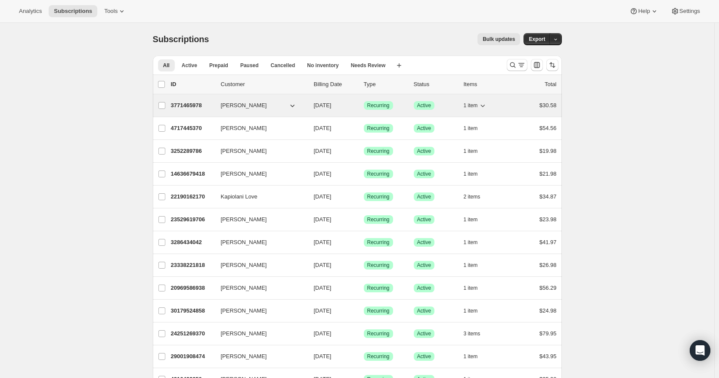
click at [186, 103] on p "3771465978" at bounding box center [192, 105] width 43 height 9
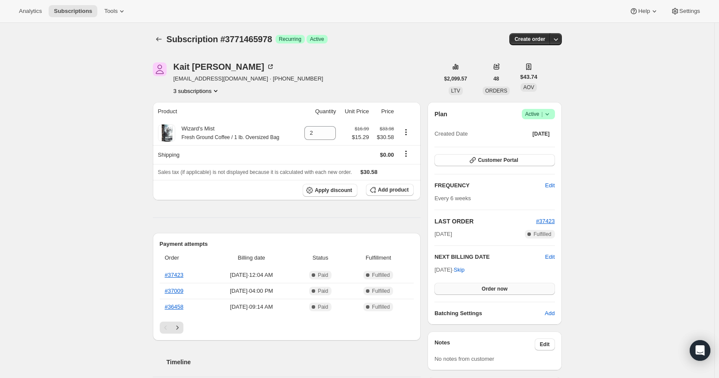
click at [479, 286] on button "Order now" at bounding box center [494, 289] width 120 height 12
click at [479, 286] on span "Click to confirm" at bounding box center [494, 288] width 39 height 7
click at [165, 41] on button "Subscriptions" at bounding box center [159, 39] width 12 height 12
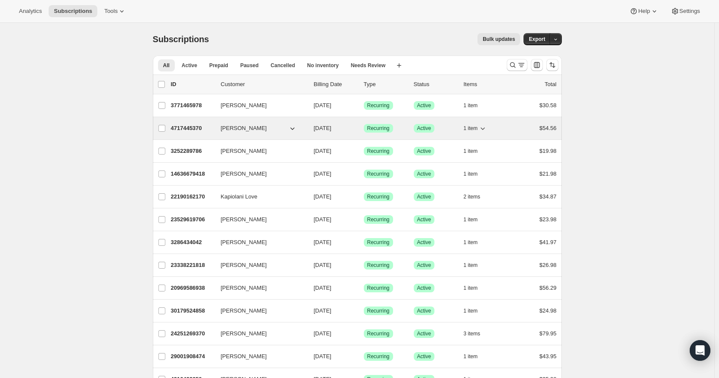
click at [177, 130] on p "4717445370" at bounding box center [192, 128] width 43 height 9
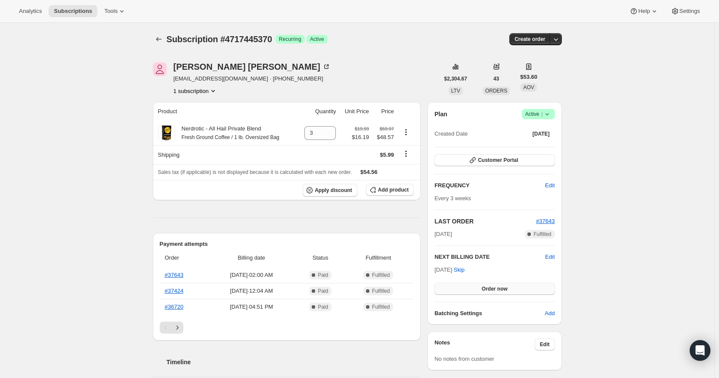
click at [474, 287] on button "Order now" at bounding box center [494, 289] width 120 height 12
click at [474, 287] on button "Click to confirm" at bounding box center [494, 289] width 120 height 12
click at [155, 40] on button "Subscriptions" at bounding box center [159, 39] width 12 height 12
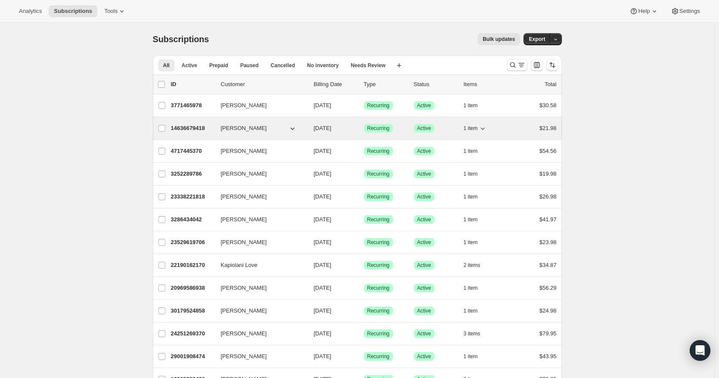
click at [191, 125] on p "14636679418" at bounding box center [192, 128] width 43 height 9
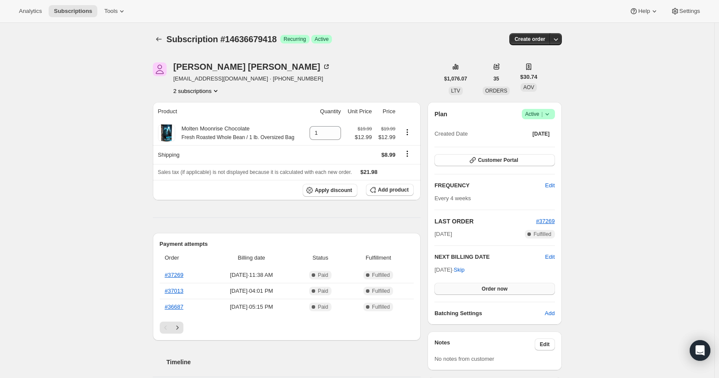
click at [484, 288] on span "Order now" at bounding box center [495, 288] width 26 height 7
click at [484, 288] on span "Click to confirm" at bounding box center [494, 288] width 39 height 7
click at [155, 39] on button "Subscriptions" at bounding box center [159, 39] width 12 height 12
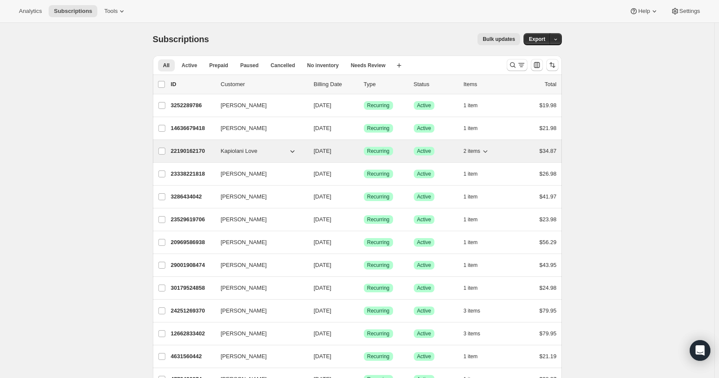
click at [184, 153] on p "22190162170" at bounding box center [192, 151] width 43 height 9
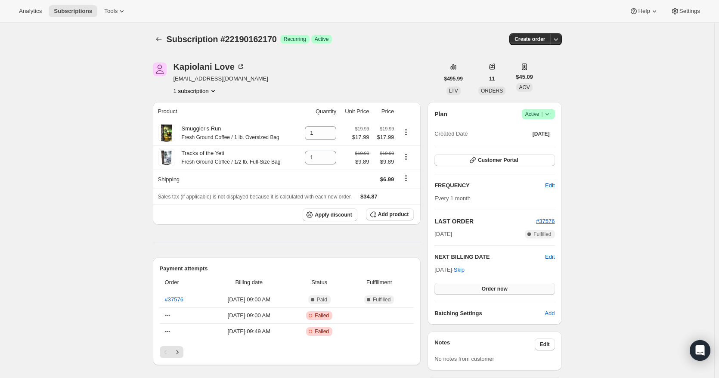
click at [485, 291] on span "Order now" at bounding box center [495, 288] width 26 height 7
click at [485, 291] on span "Click to confirm" at bounding box center [494, 288] width 39 height 7
click at [161, 38] on icon "Subscriptions" at bounding box center [159, 39] width 9 height 9
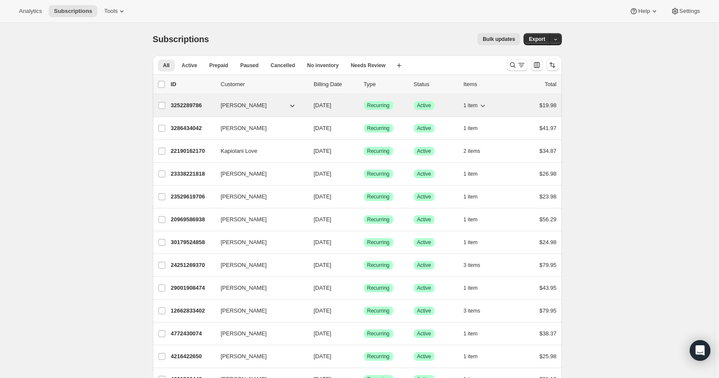
click at [197, 100] on div "3252289786 [PERSON_NAME] [DATE] Success Recurring Success Active 1 item $19.98" at bounding box center [364, 105] width 386 height 12
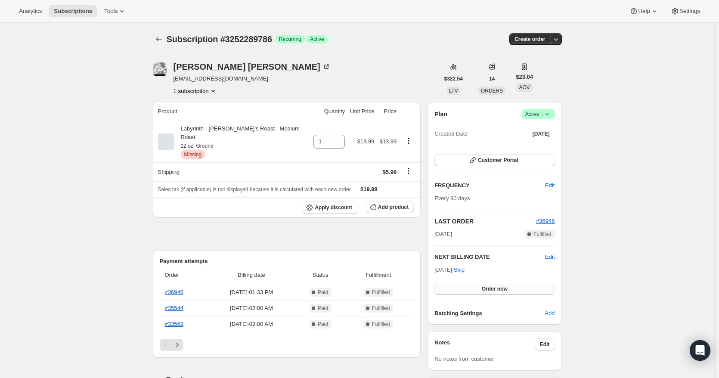
click at [471, 291] on button "Order now" at bounding box center [494, 289] width 120 height 12
click at [471, 291] on button "Click to confirm" at bounding box center [494, 289] width 120 height 12
click at [160, 41] on icon "Subscriptions" at bounding box center [159, 39] width 9 height 9
